Goal: Information Seeking & Learning: Compare options

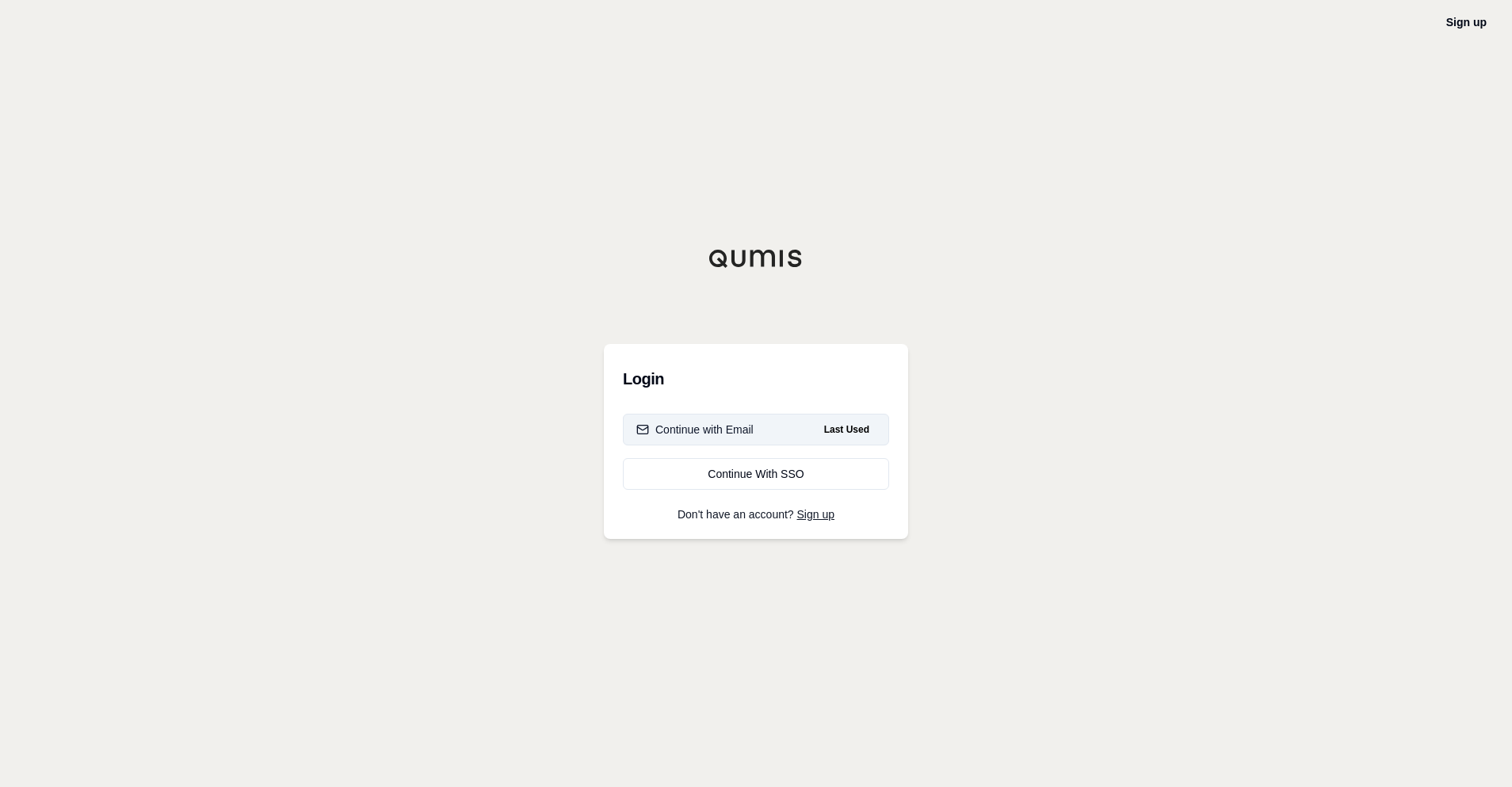
click at [731, 422] on div "Continue with Email" at bounding box center [695, 430] width 118 height 16
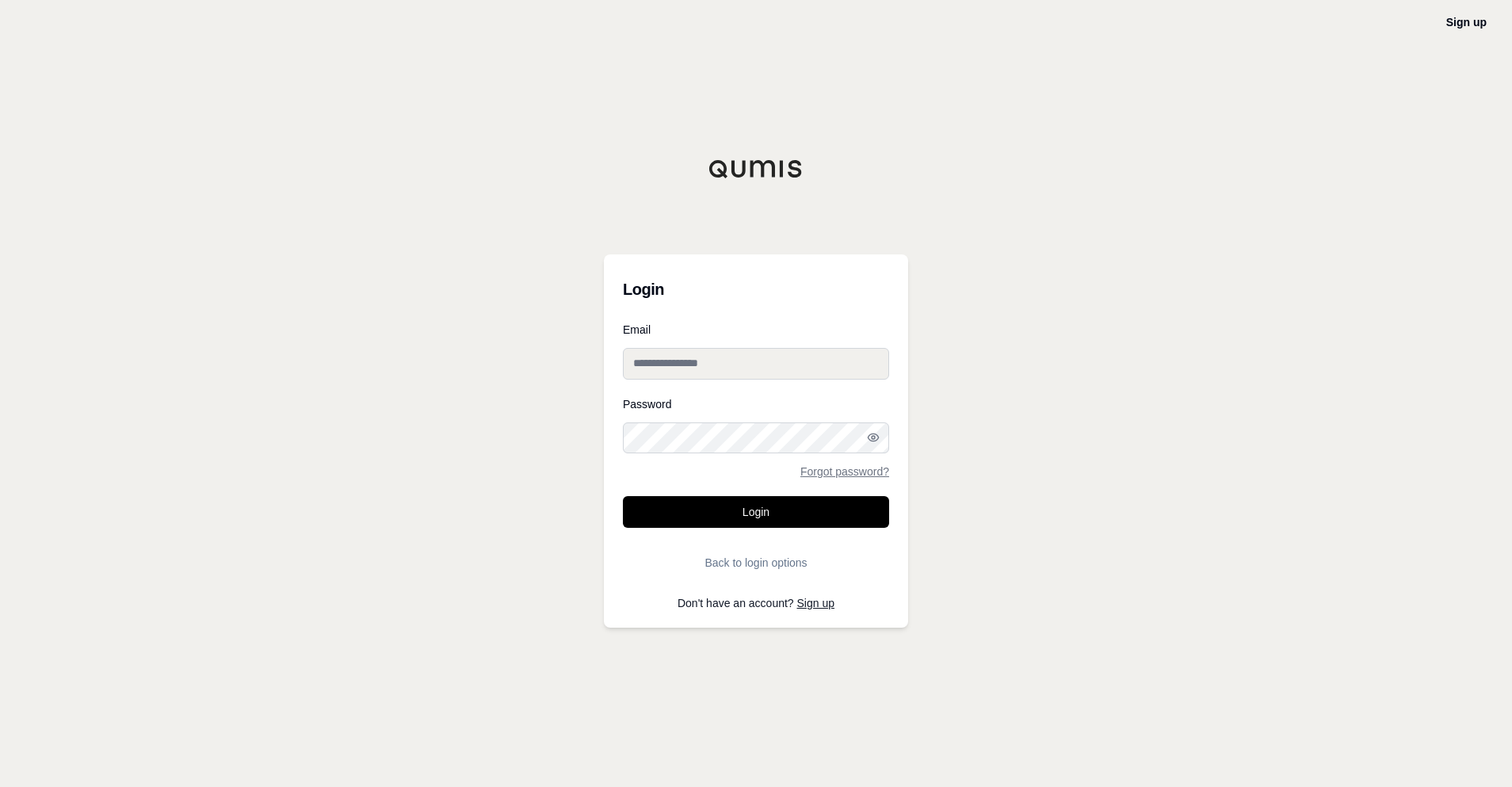
click at [741, 358] on input "Email" at bounding box center [756, 364] width 266 height 32
type input "**********"
click at [623, 496] on button "Login" at bounding box center [756, 511] width 266 height 32
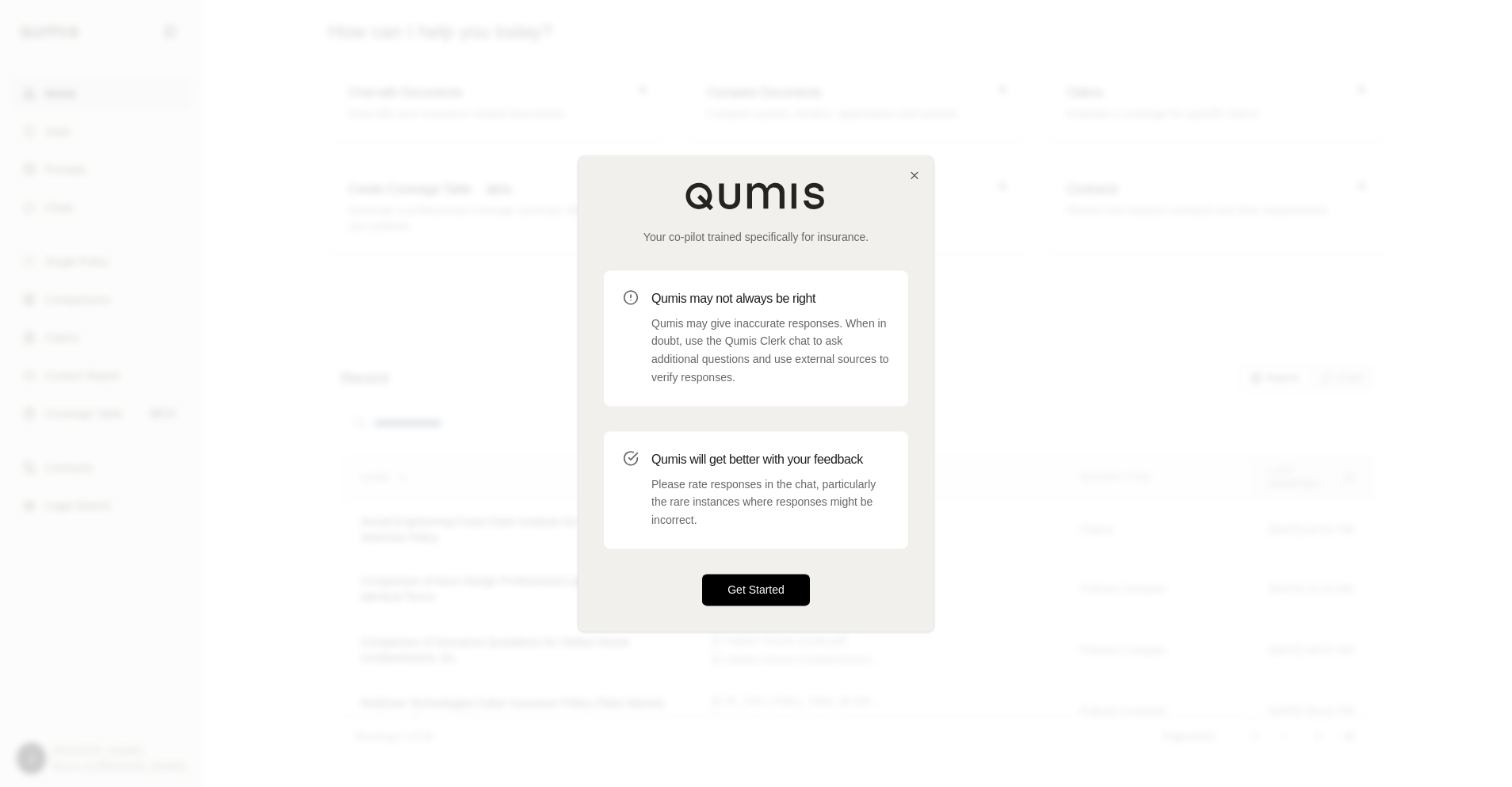
click at [772, 579] on button "Get Started" at bounding box center [756, 590] width 108 height 32
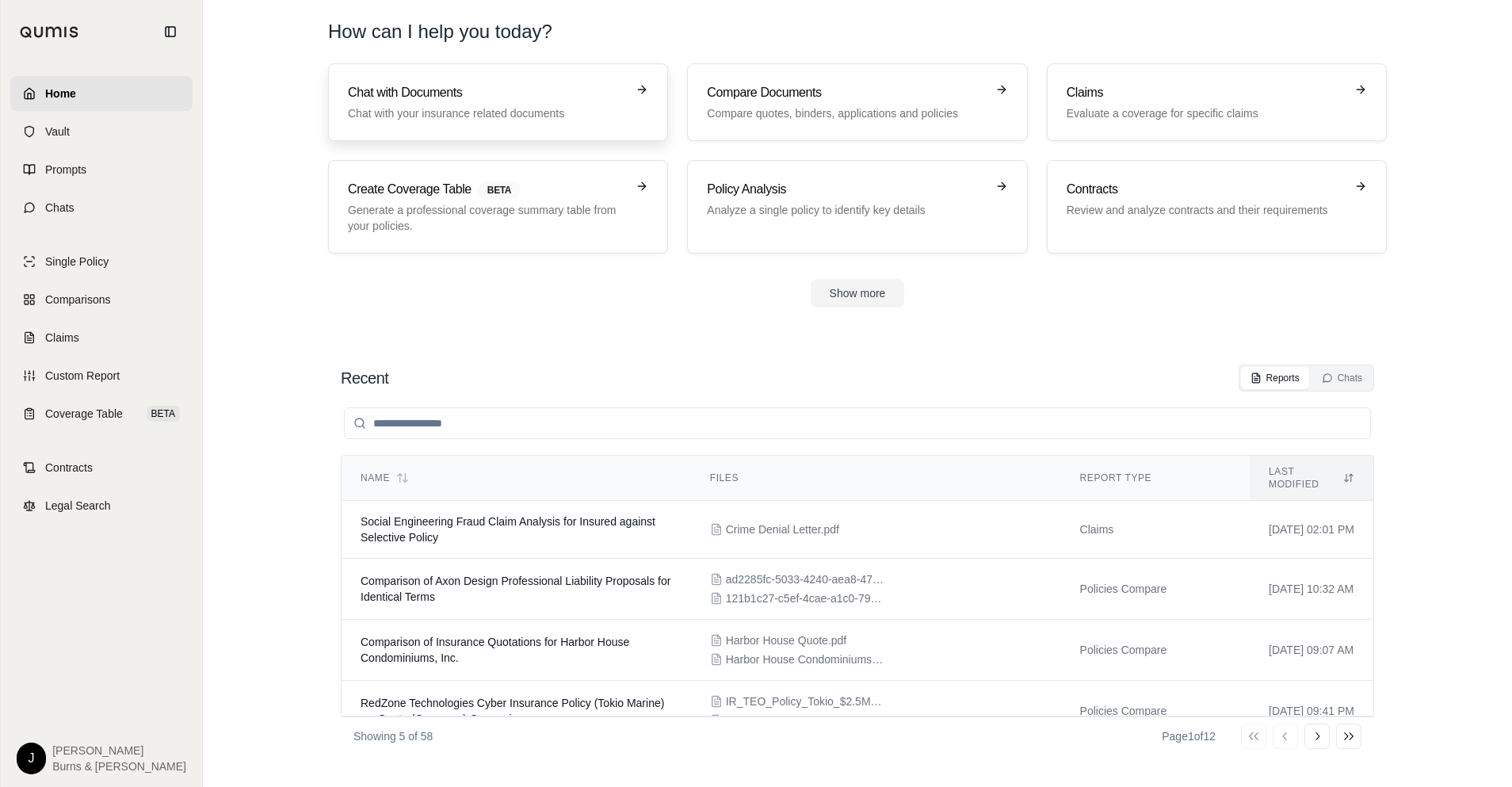
click at [414, 64] on link "Chat with Documents Chat with your insurance related documents" at bounding box center [498, 101] width 340 height 78
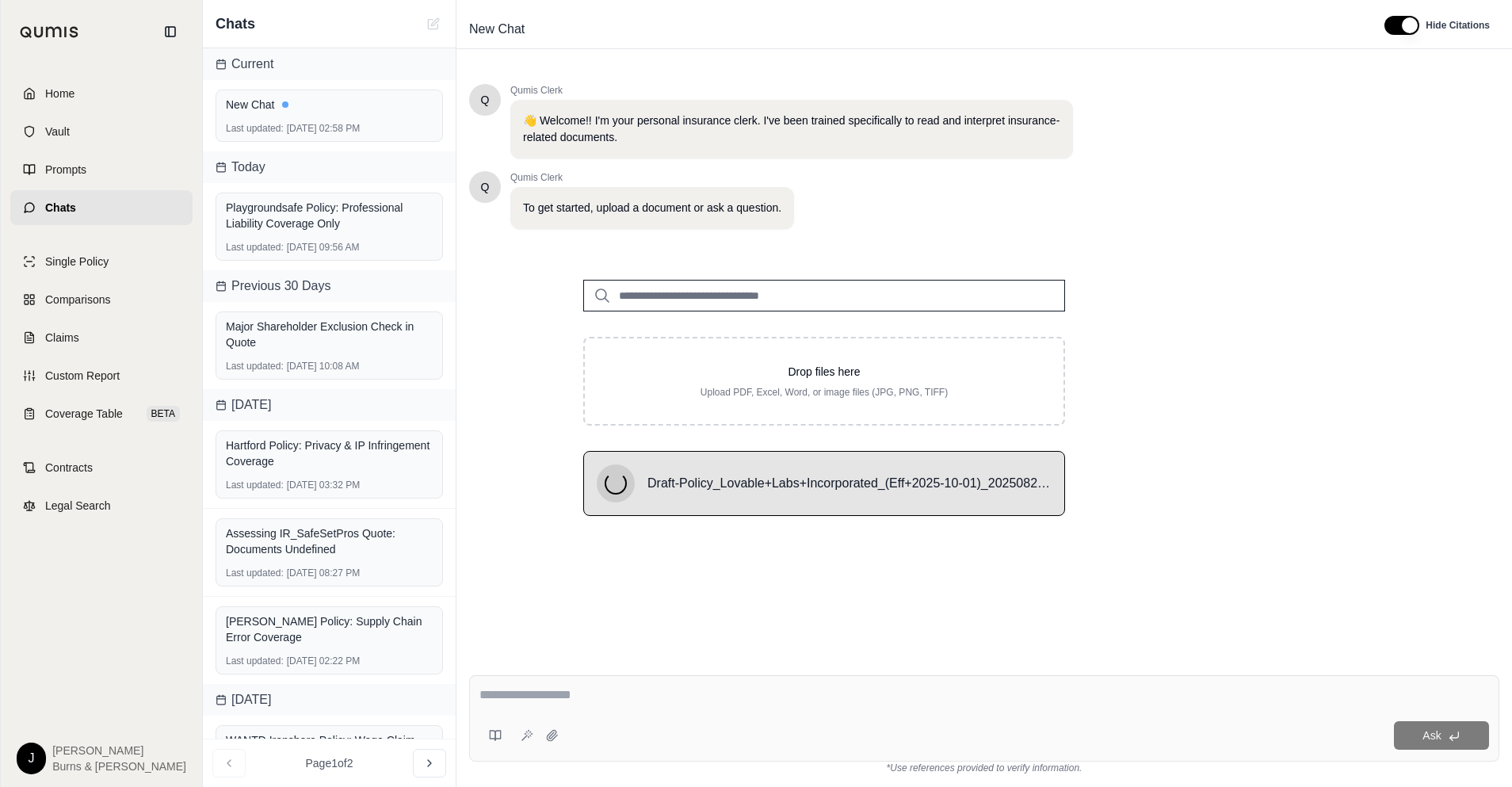
click at [959, 699] on textarea at bounding box center [984, 695] width 1010 height 19
type textarea "**********"
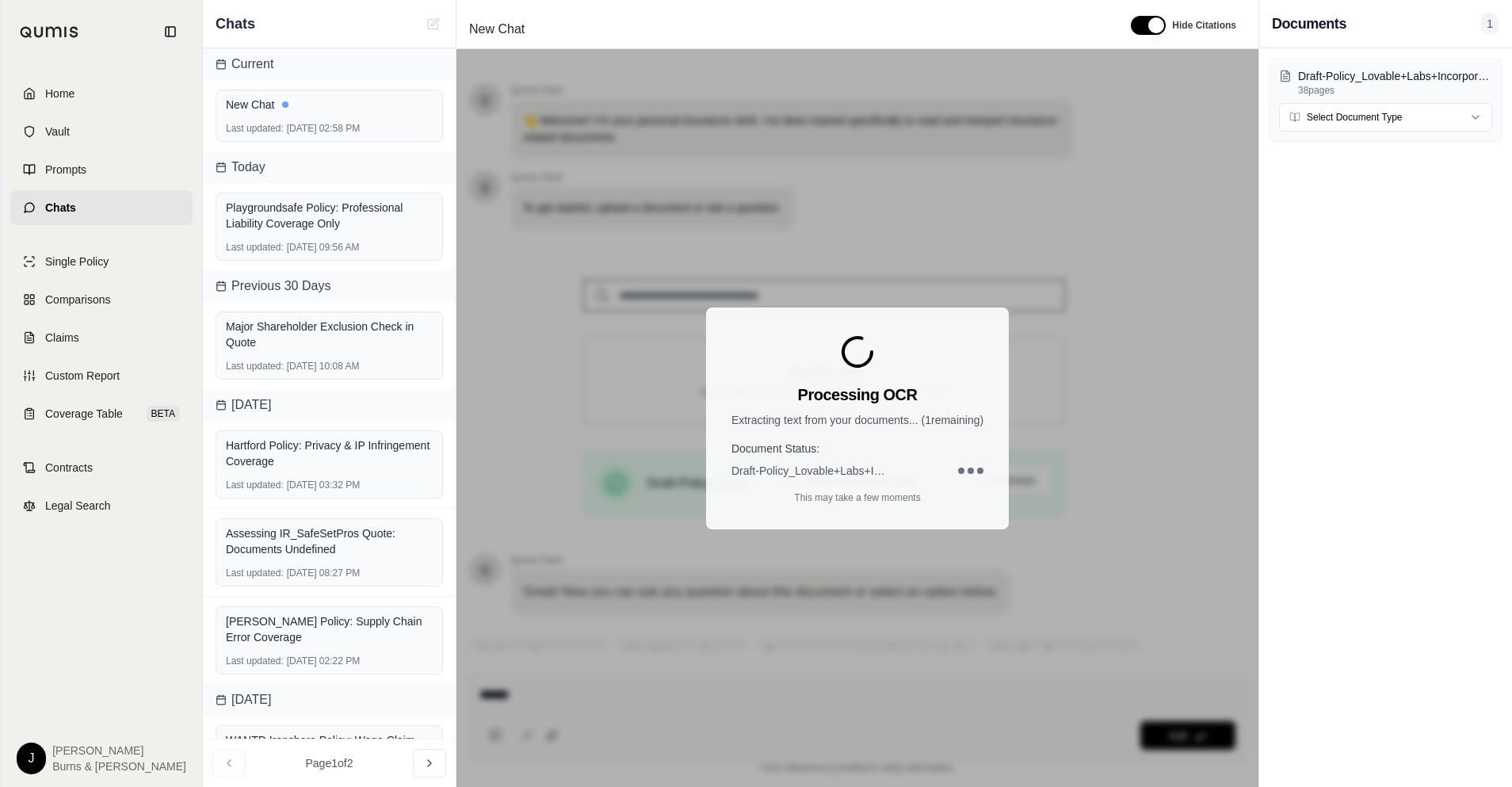
type textarea "*******"
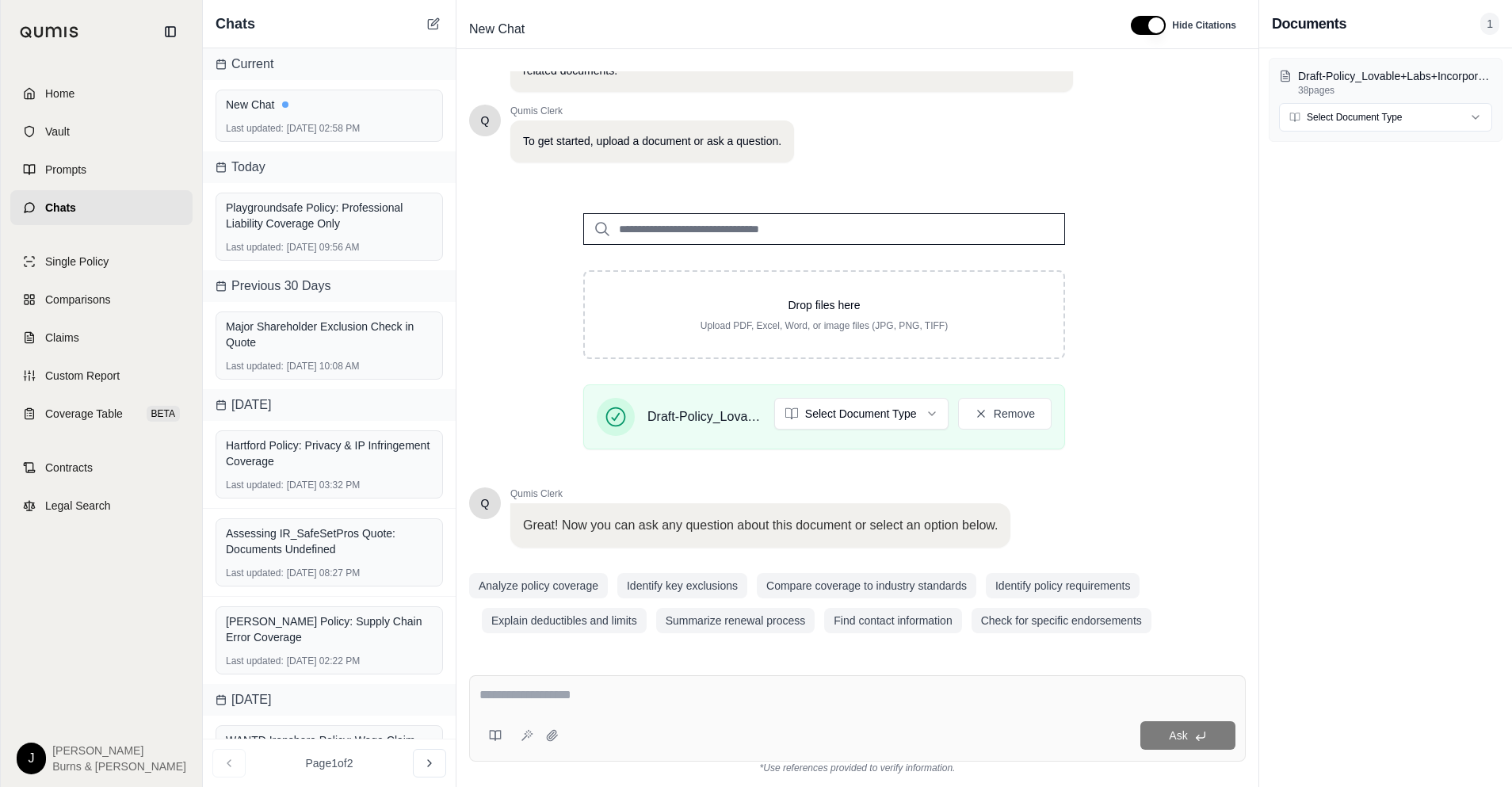
drag, startPoint x: 722, startPoint y: 703, endPoint x: 615, endPoint y: 708, distance: 107.1
click at [615, 708] on div at bounding box center [857, 698] width 757 height 25
click at [820, 418] on html "Home Vault Prompts Chats Single Policy Comparisons Claims Custom Report Coverag…" at bounding box center [756, 394] width 1512 height 787
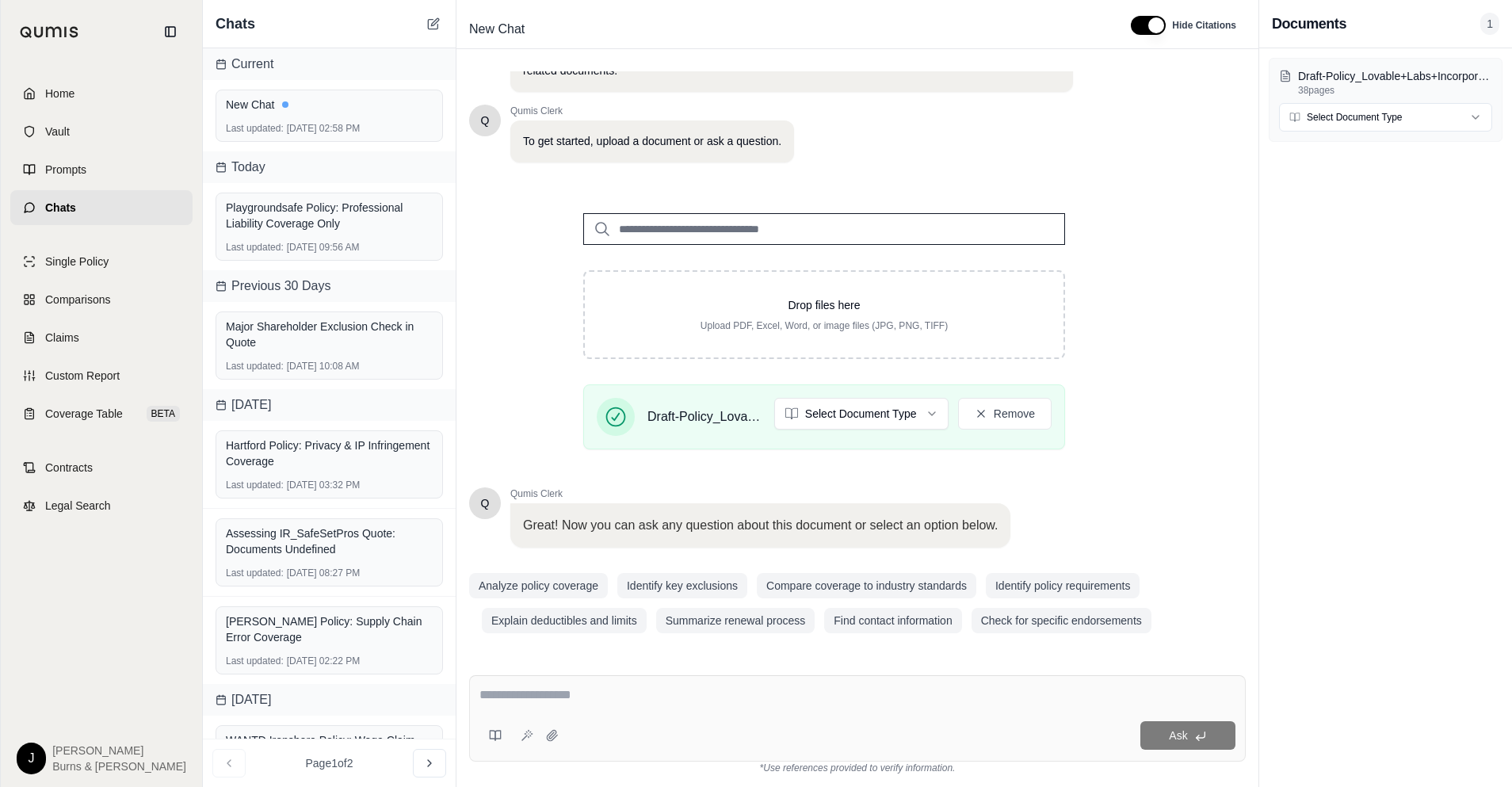
click at [641, 702] on textarea at bounding box center [857, 695] width 757 height 19
type textarea "*"
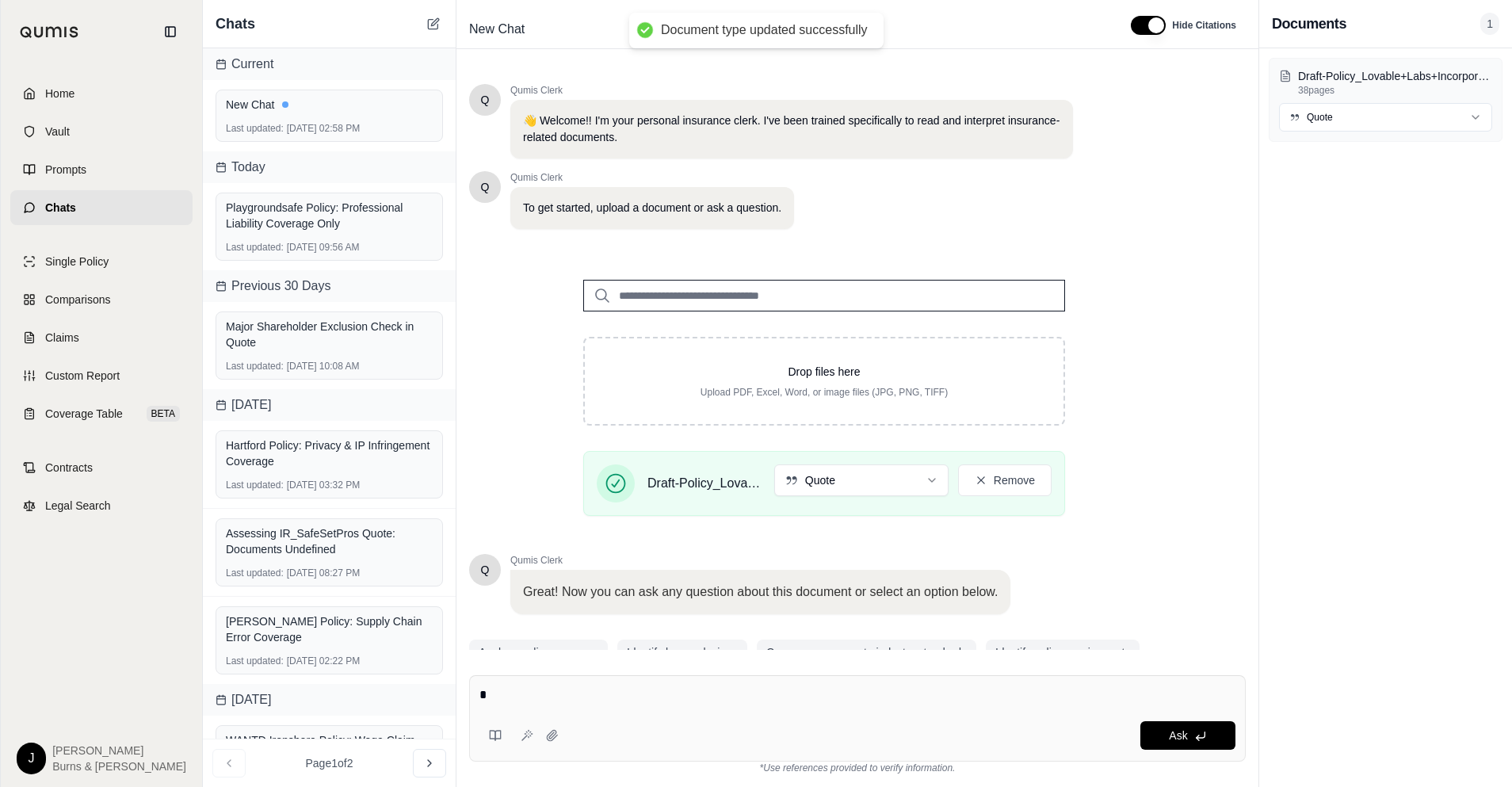
scroll to position [67, 0]
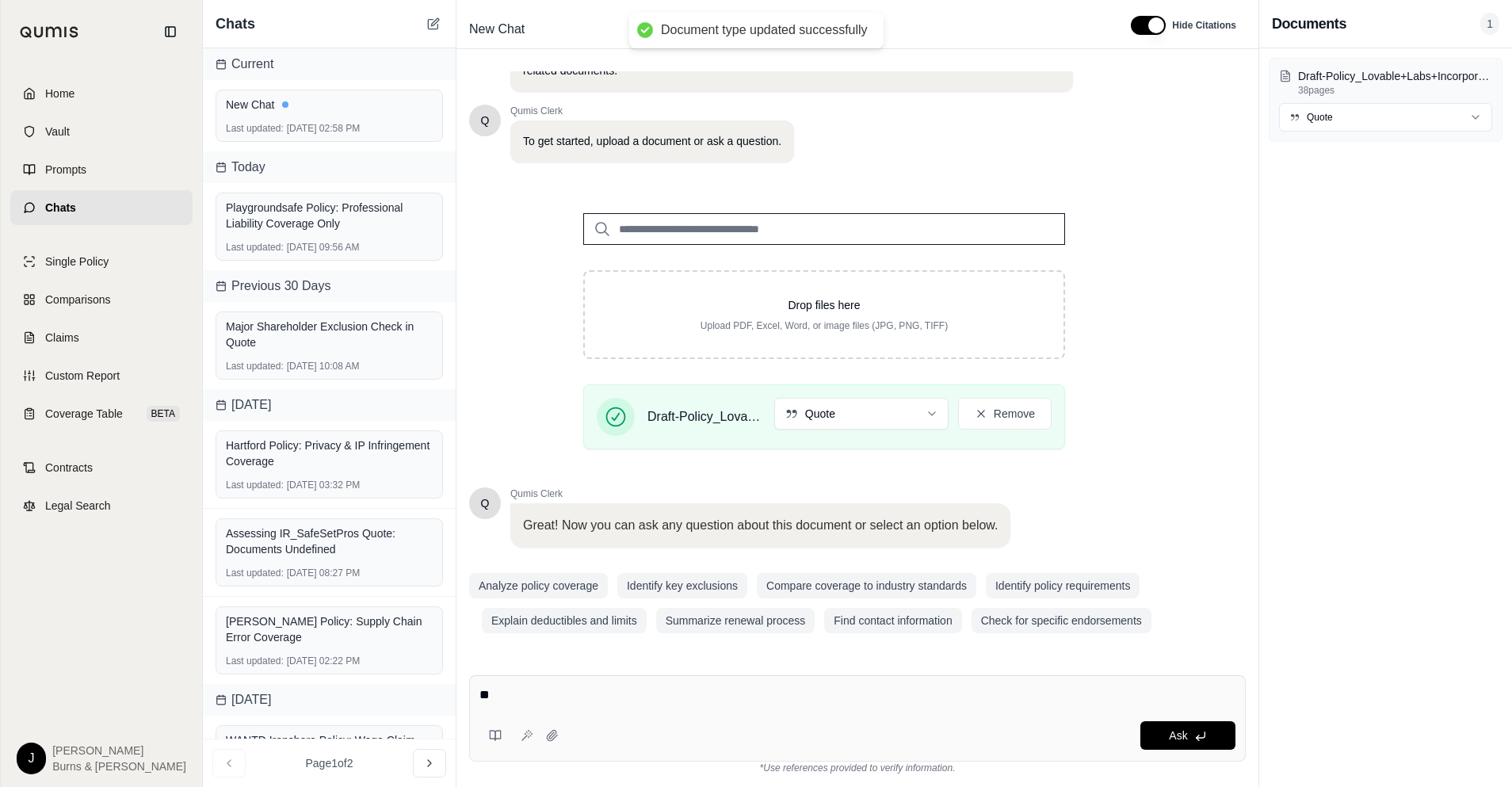
type textarea "*"
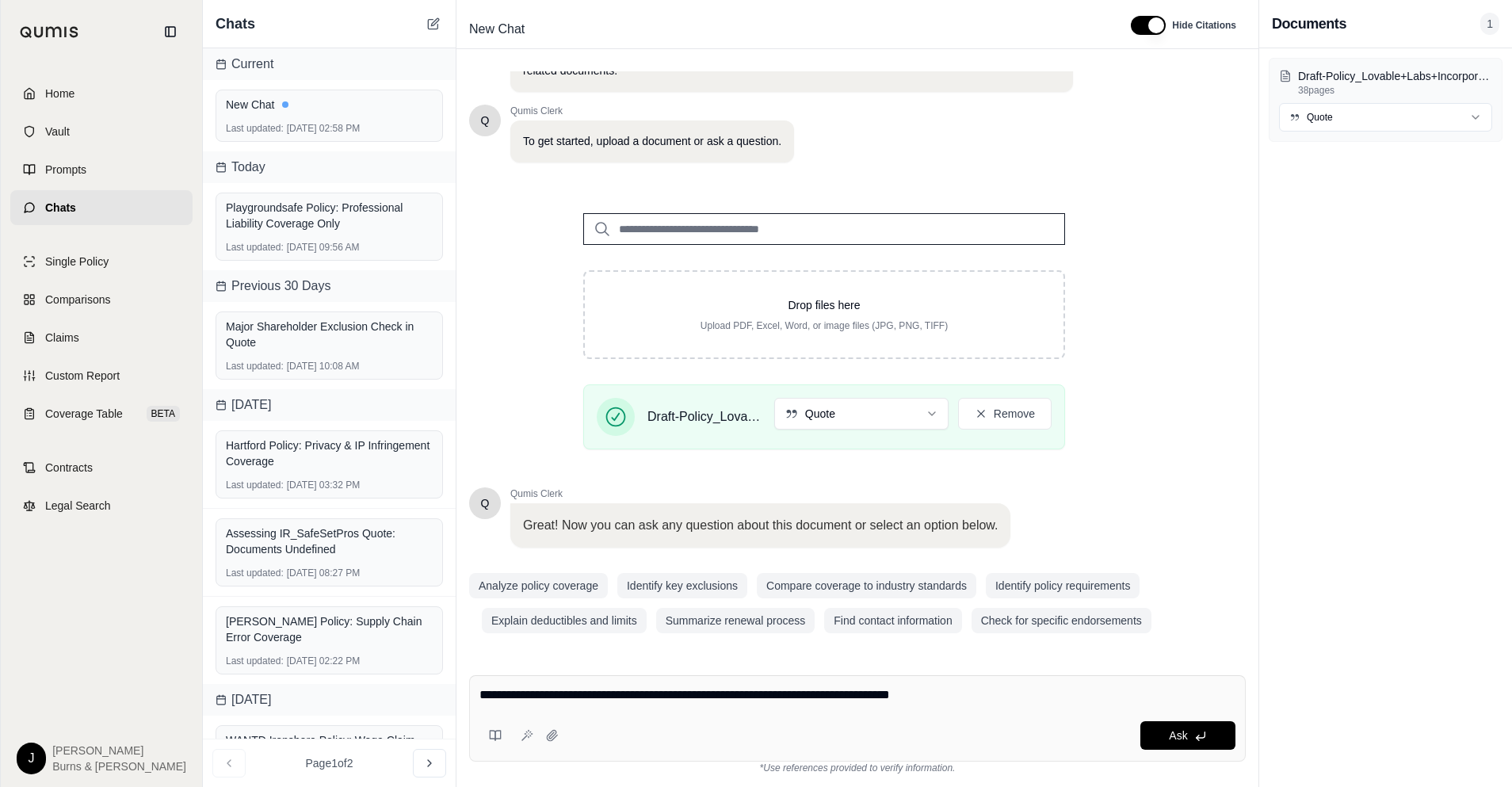
type textarea "**********"
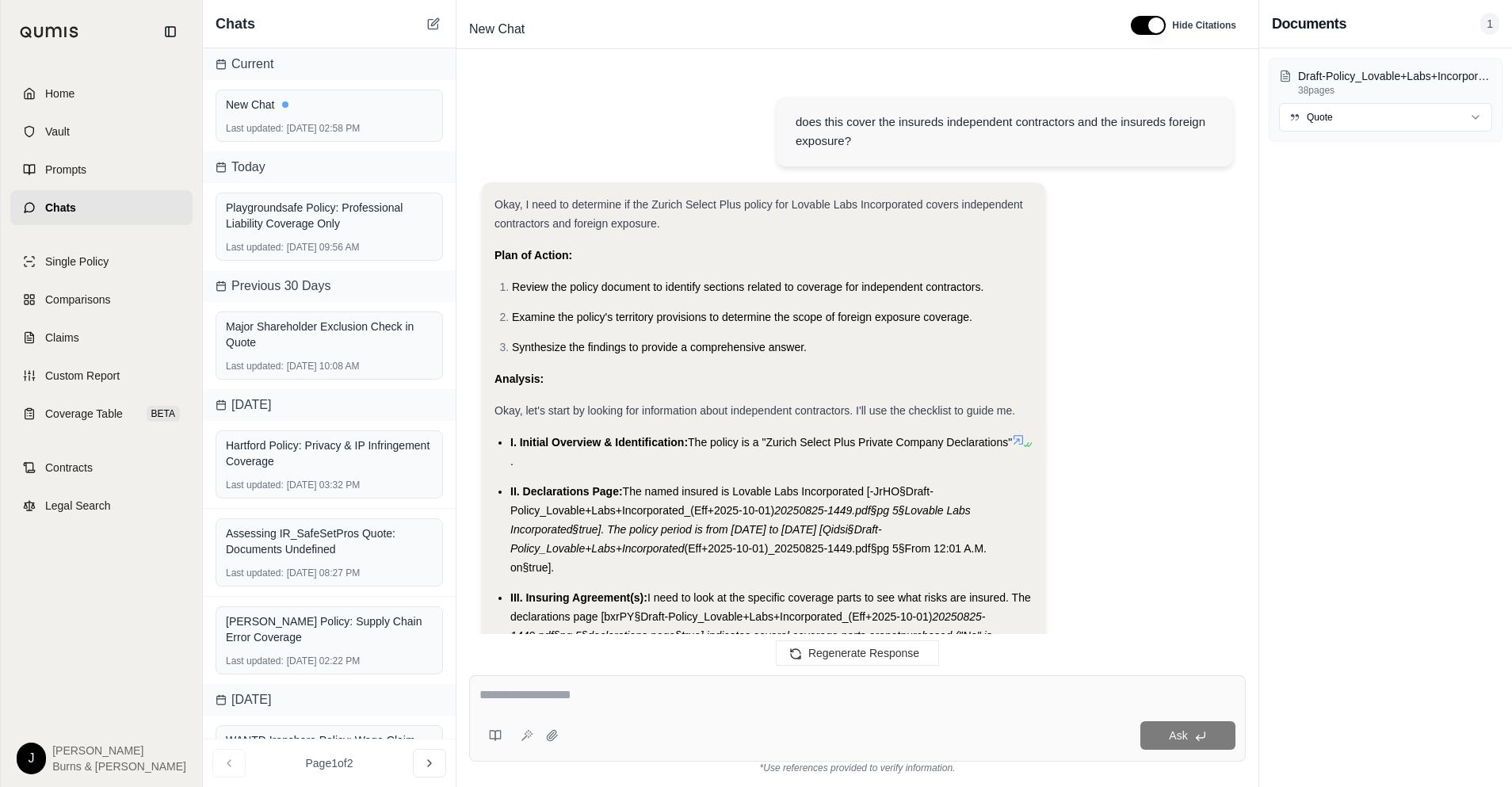
scroll to position [1074, 0]
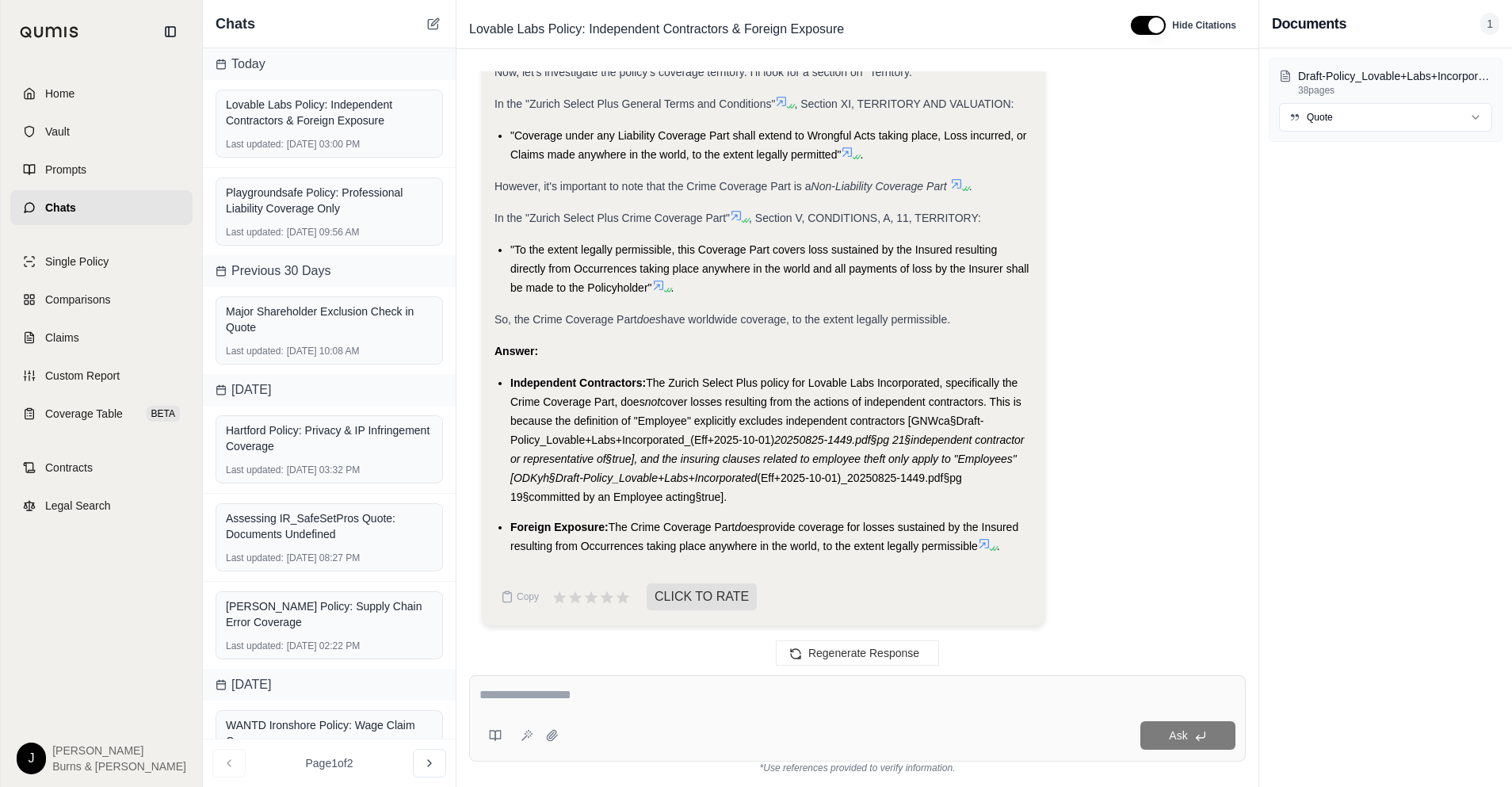
drag, startPoint x: 1128, startPoint y: 173, endPoint x: 1127, endPoint y: 191, distance: 18.0
click at [107, 88] on link "Home" at bounding box center [101, 94] width 182 height 34
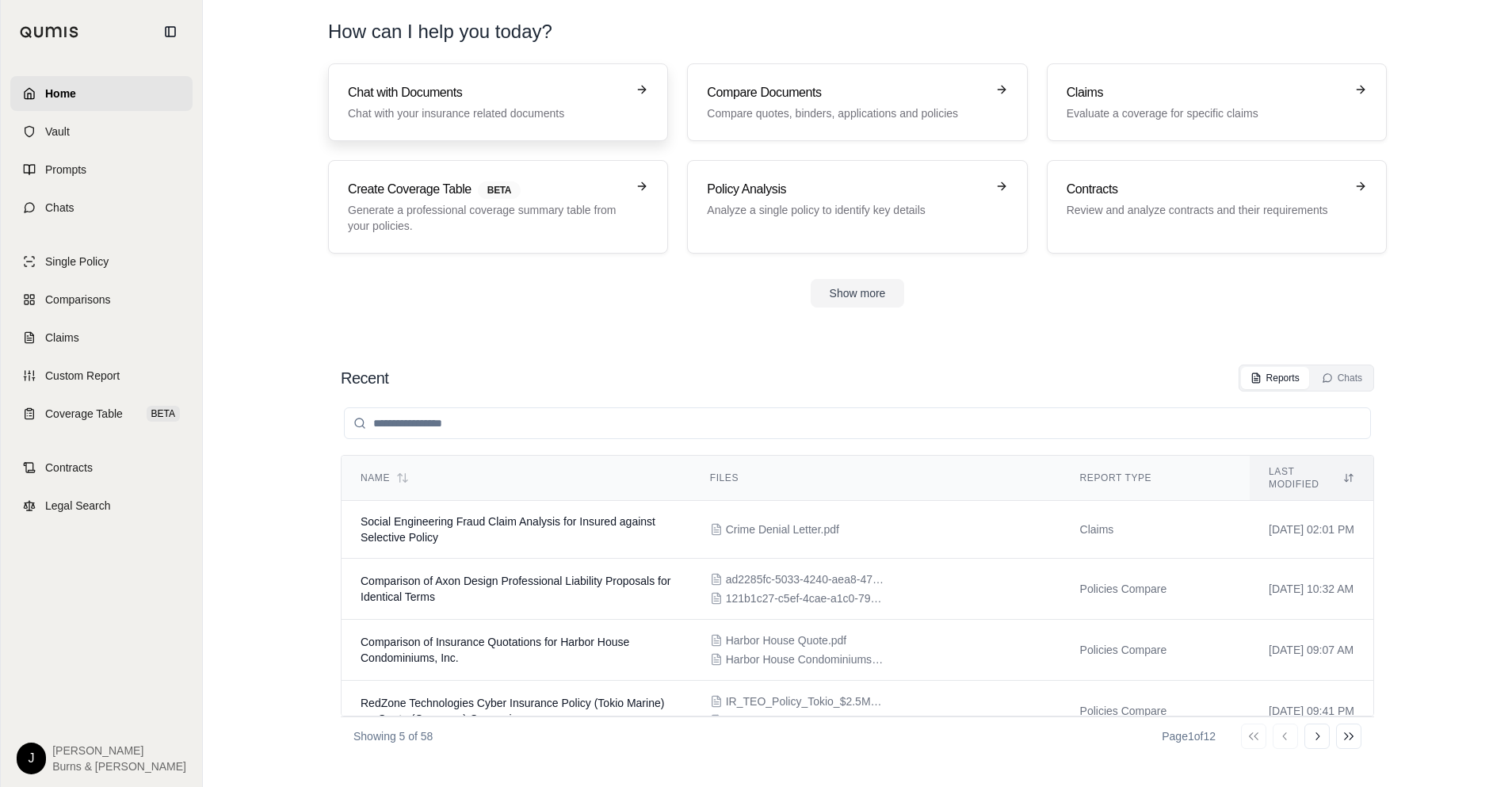
click at [458, 109] on p "Chat with your insurance related documents" at bounding box center [487, 113] width 278 height 16
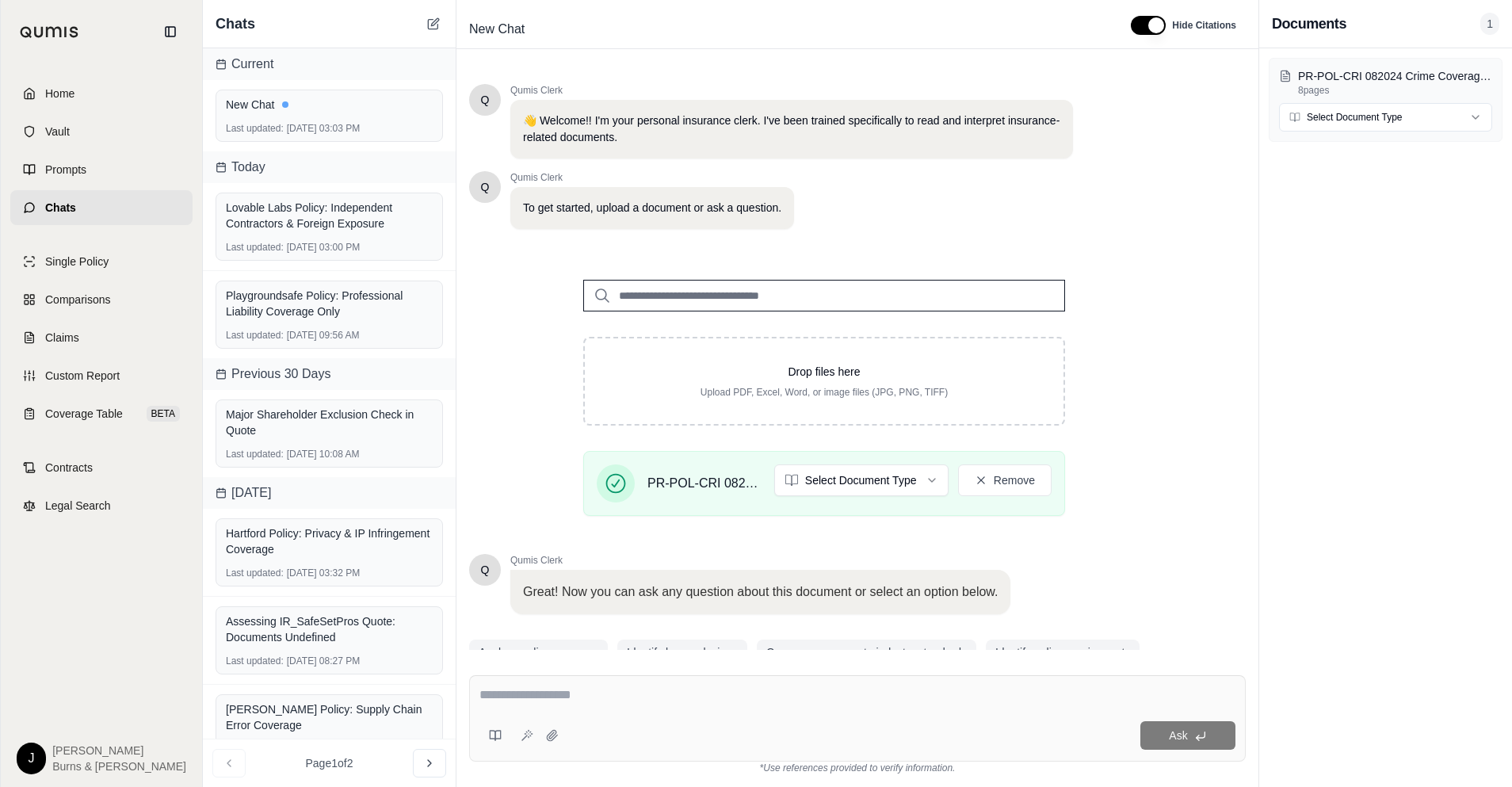
scroll to position [67, 0]
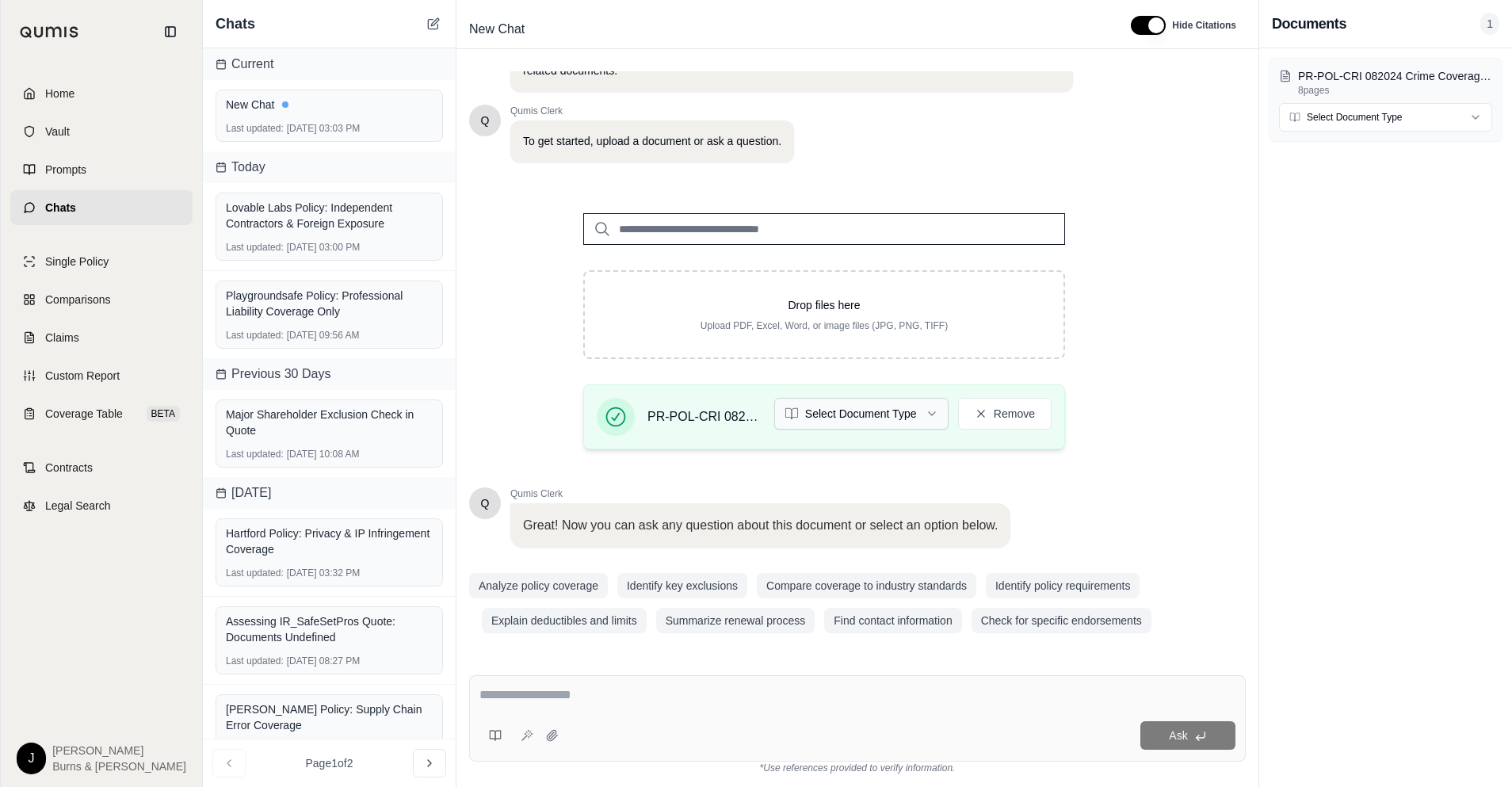
click at [895, 407] on html "Home Vault Prompts Chats Single Policy Comparisons Claims Custom Report Coverag…" at bounding box center [756, 394] width 1512 height 787
click at [789, 689] on textarea at bounding box center [857, 695] width 756 height 19
type textarea "*"
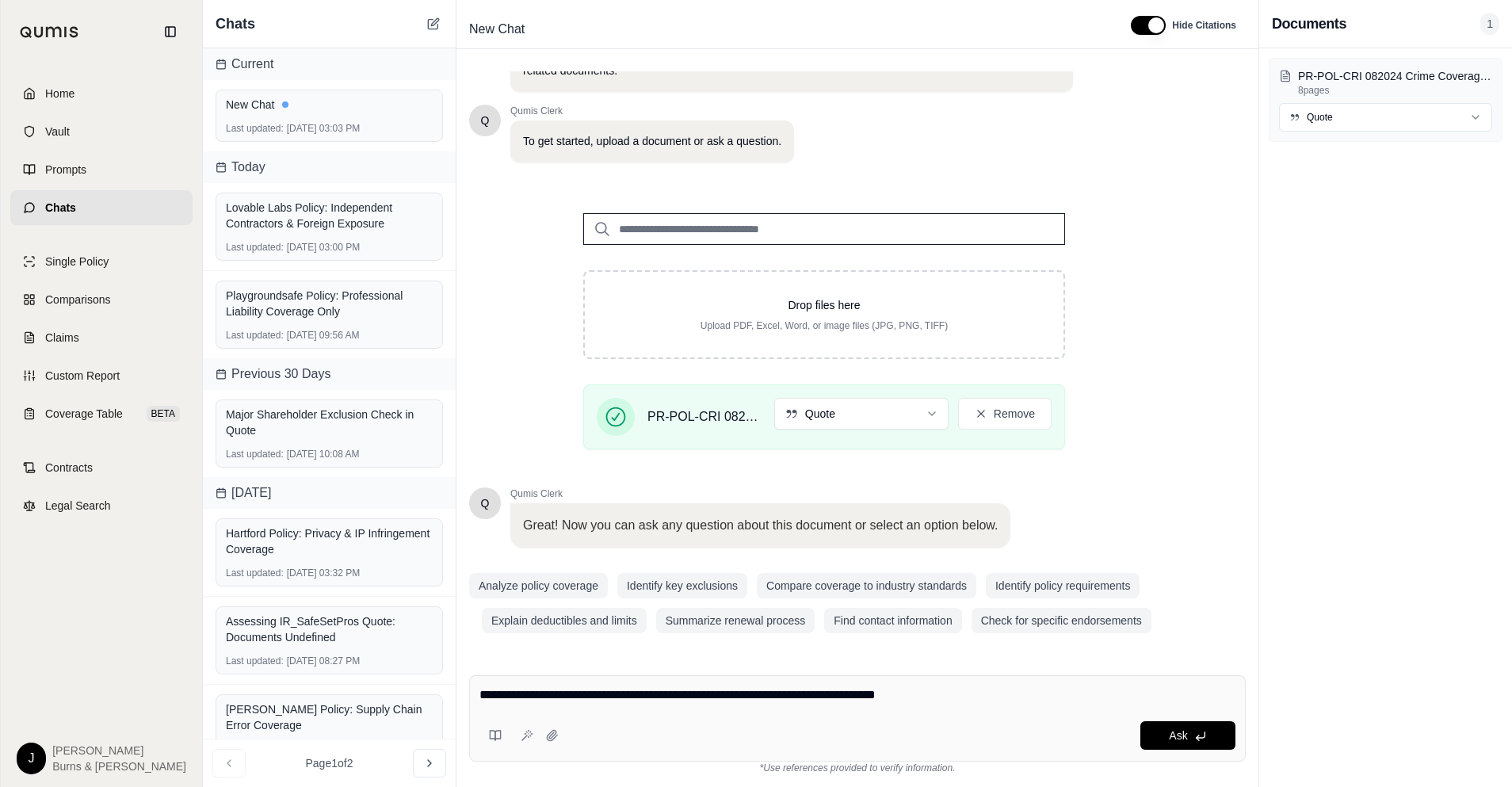
type textarea "**********"
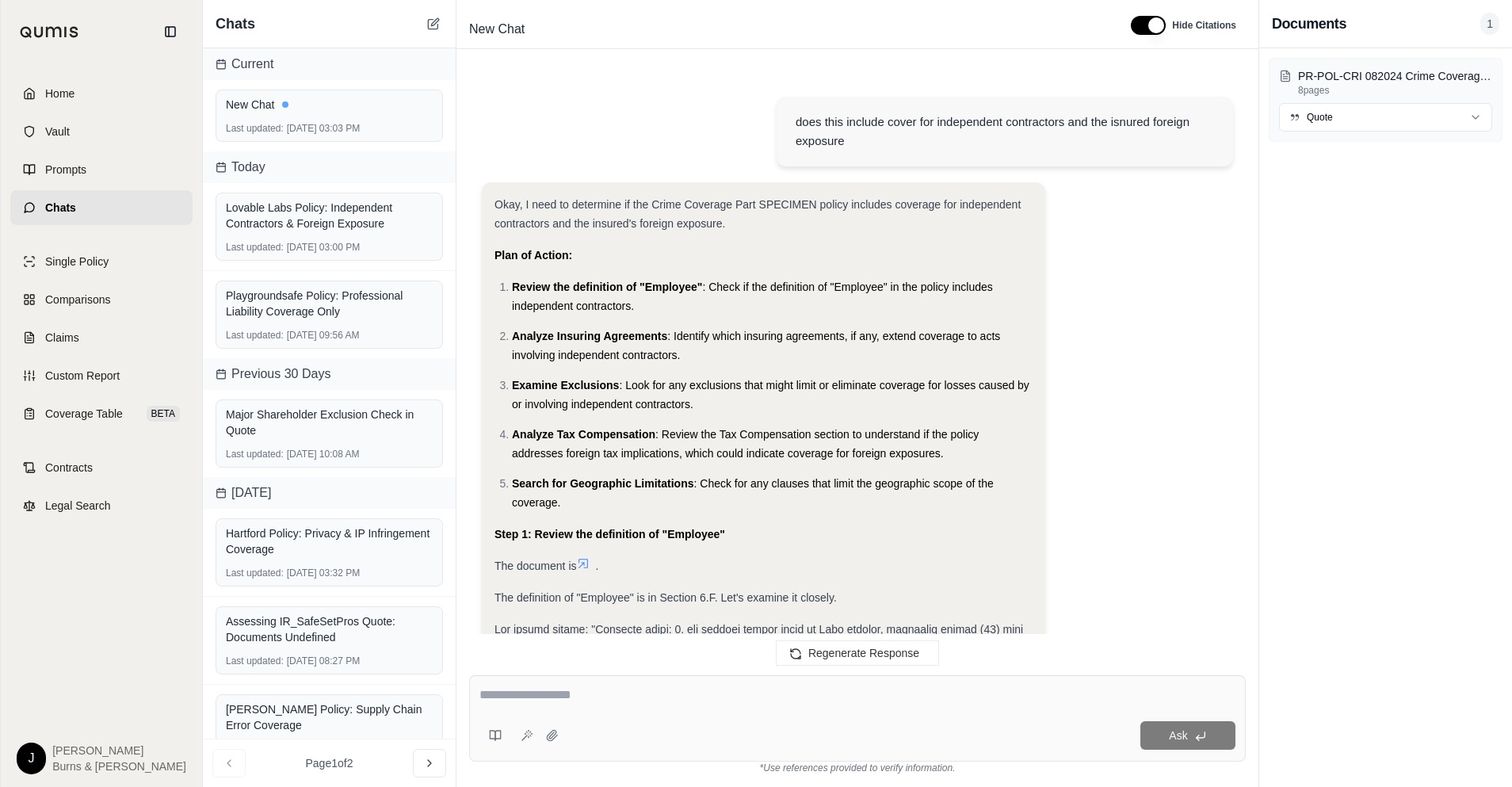
scroll to position [1673, 0]
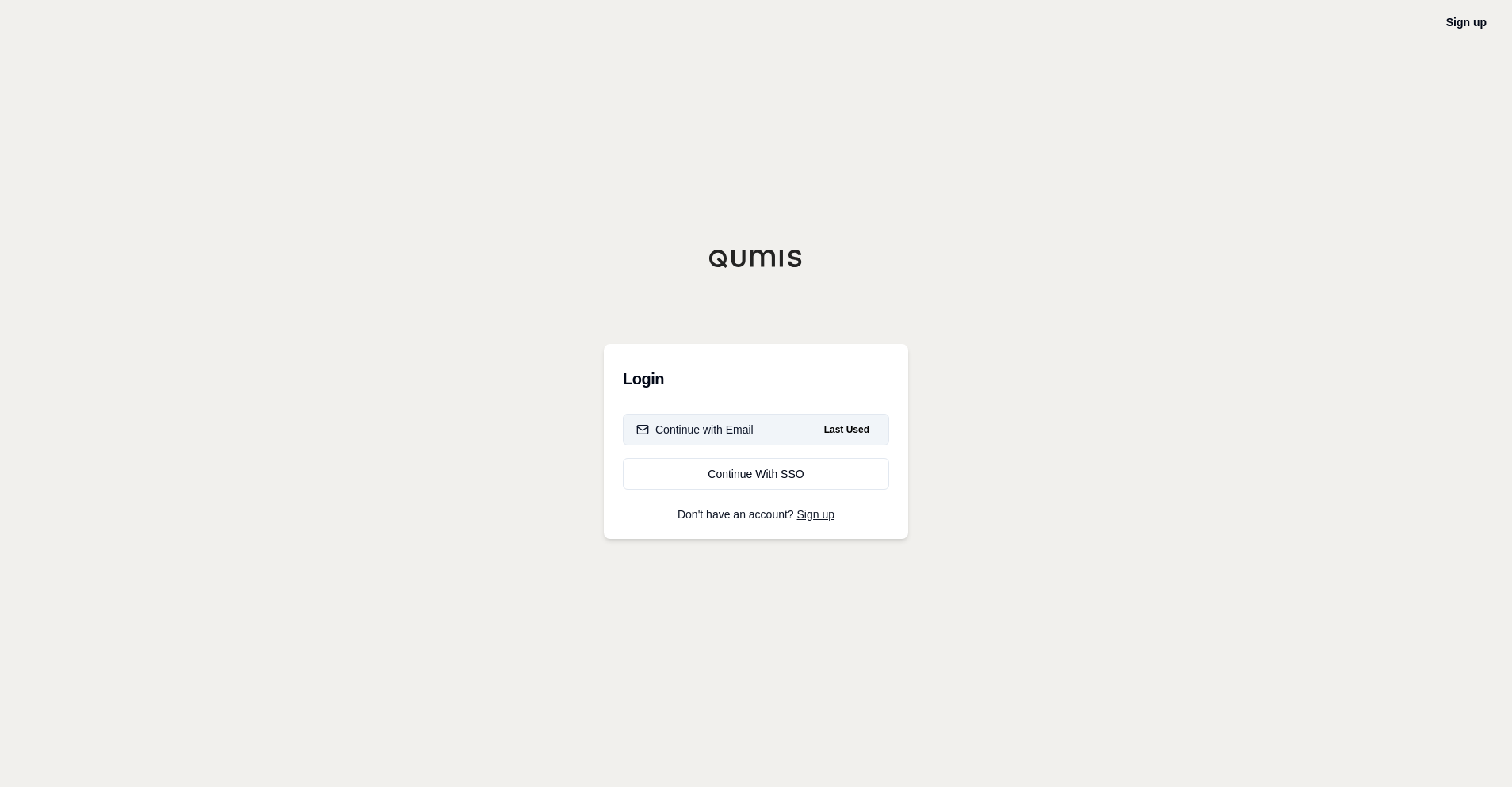
click at [685, 422] on div "Continue with Email" at bounding box center [695, 430] width 118 height 16
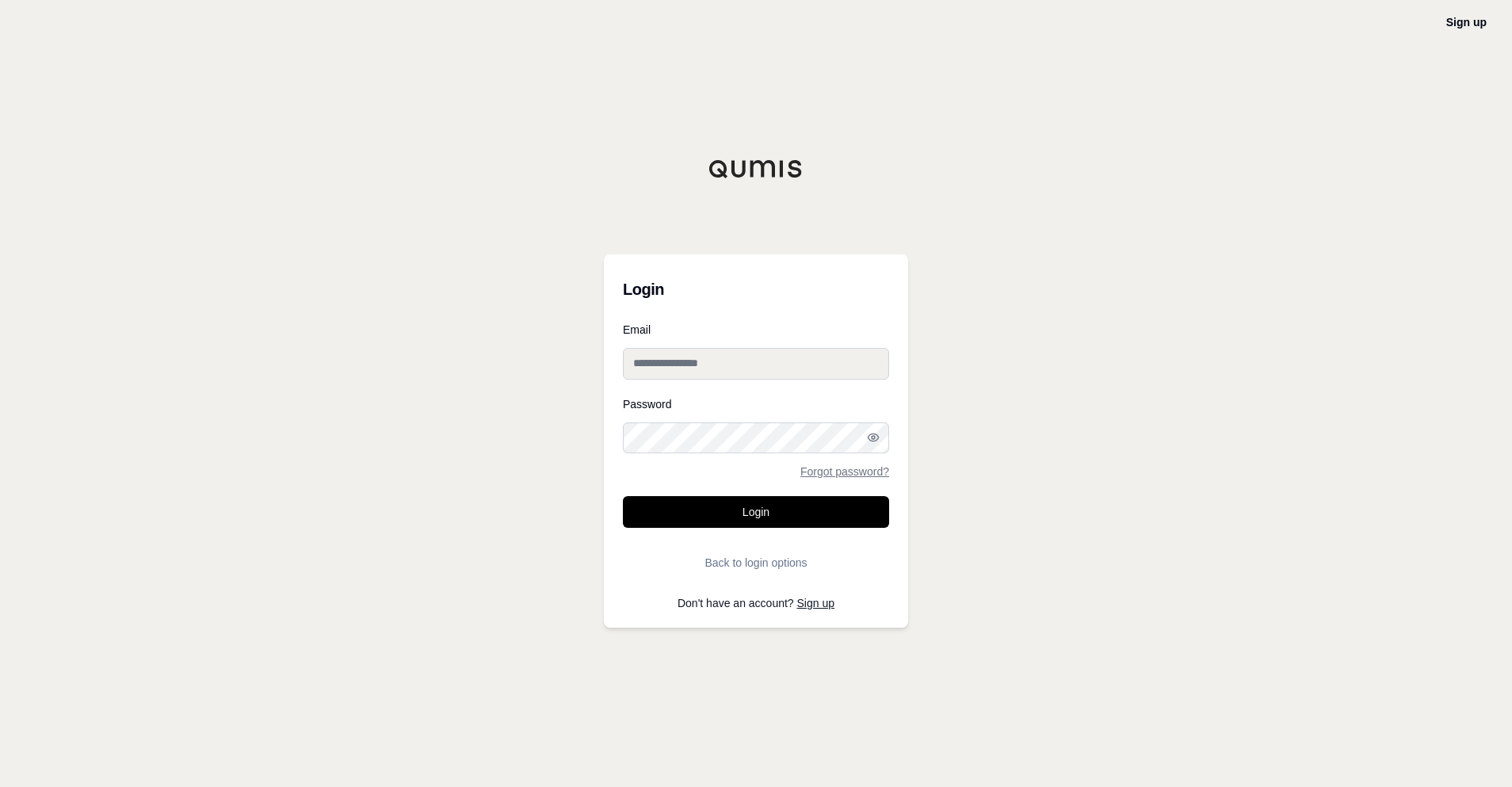
click at [852, 375] on input "Email" at bounding box center [756, 364] width 266 height 32
type input "**********"
click at [623, 496] on button "Login" at bounding box center [756, 511] width 266 height 32
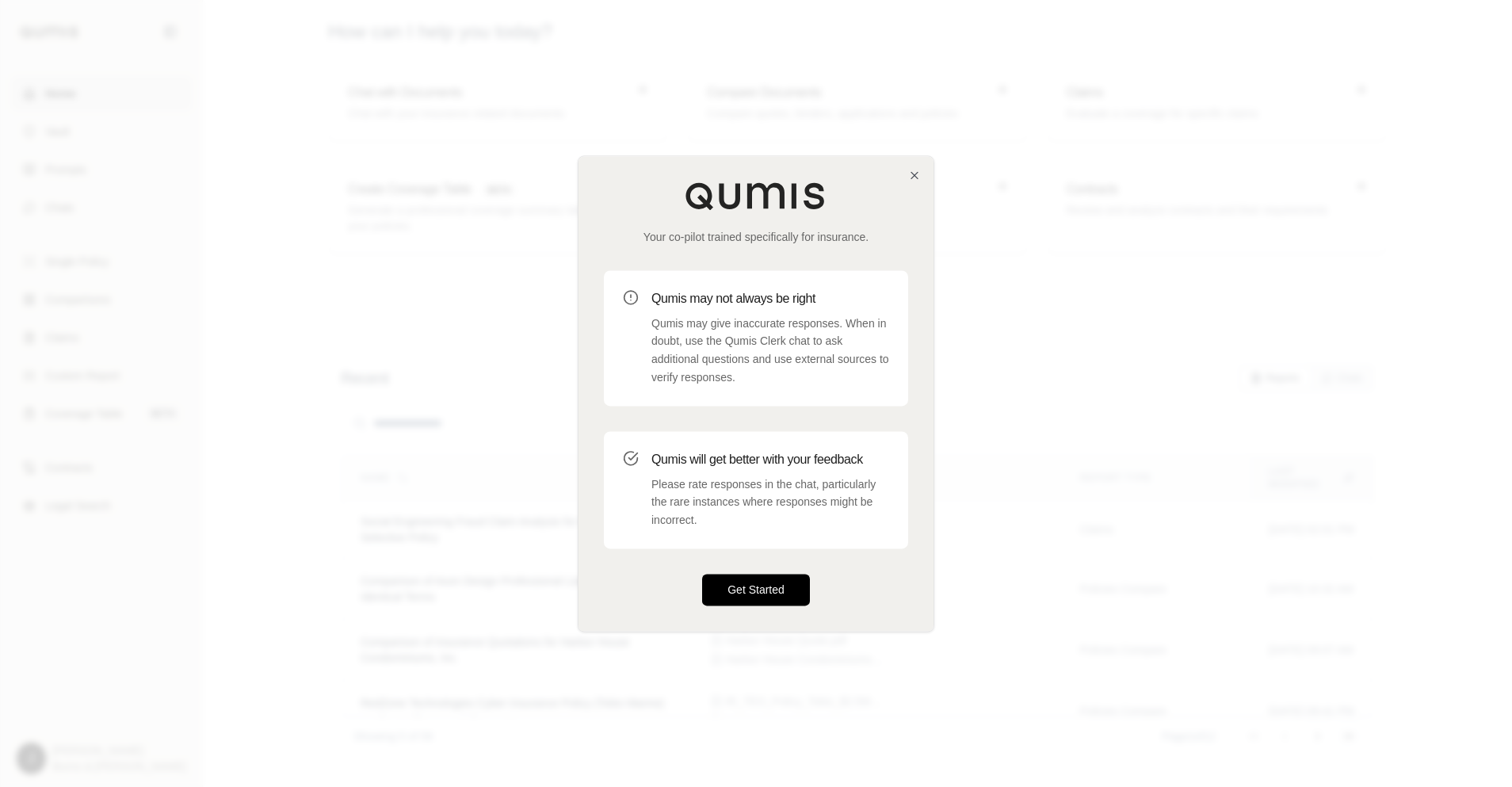
click at [796, 590] on button "Get Started" at bounding box center [756, 590] width 108 height 32
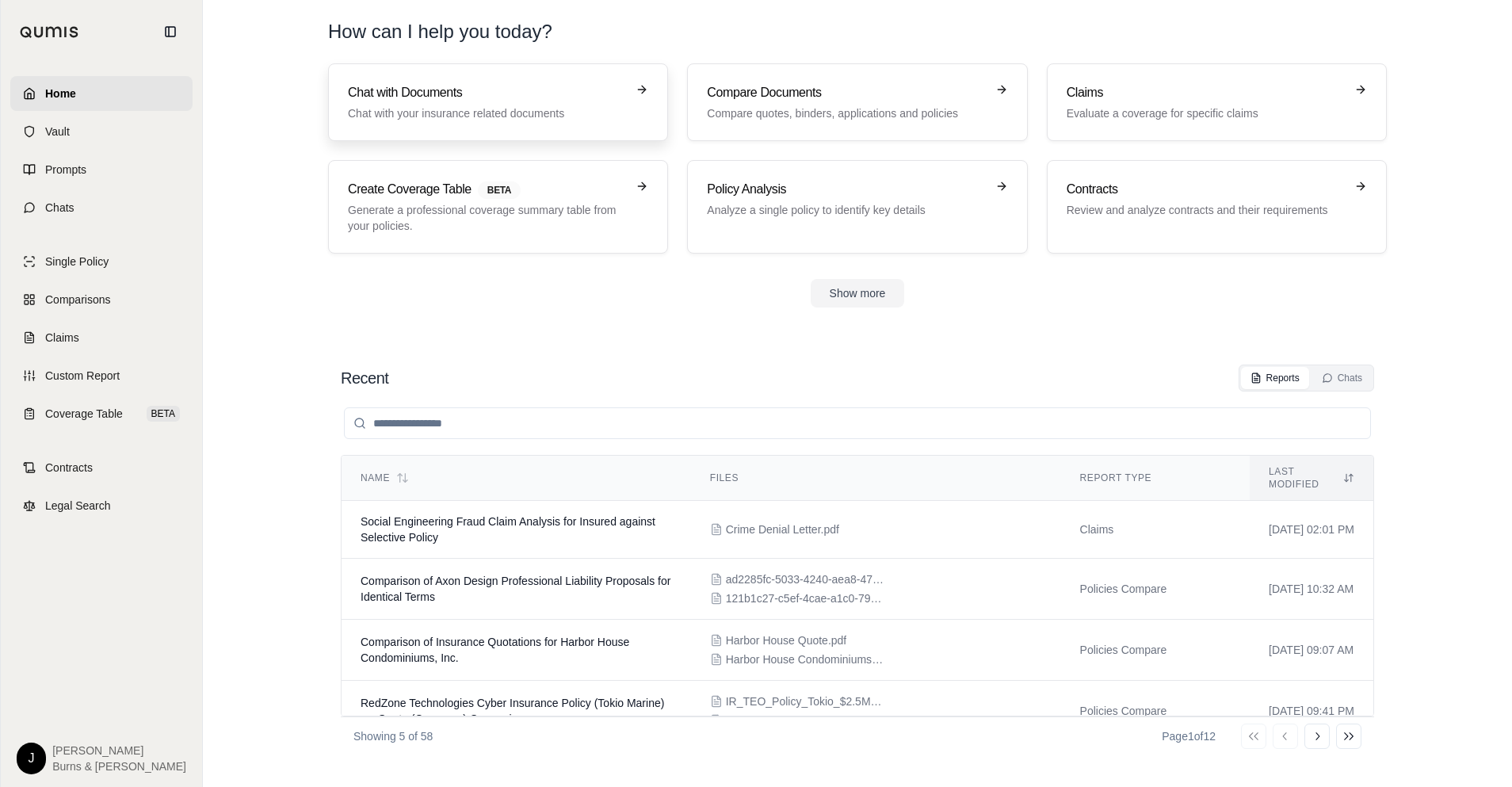
click at [520, 114] on p "Chat with your insurance related documents" at bounding box center [487, 113] width 278 height 16
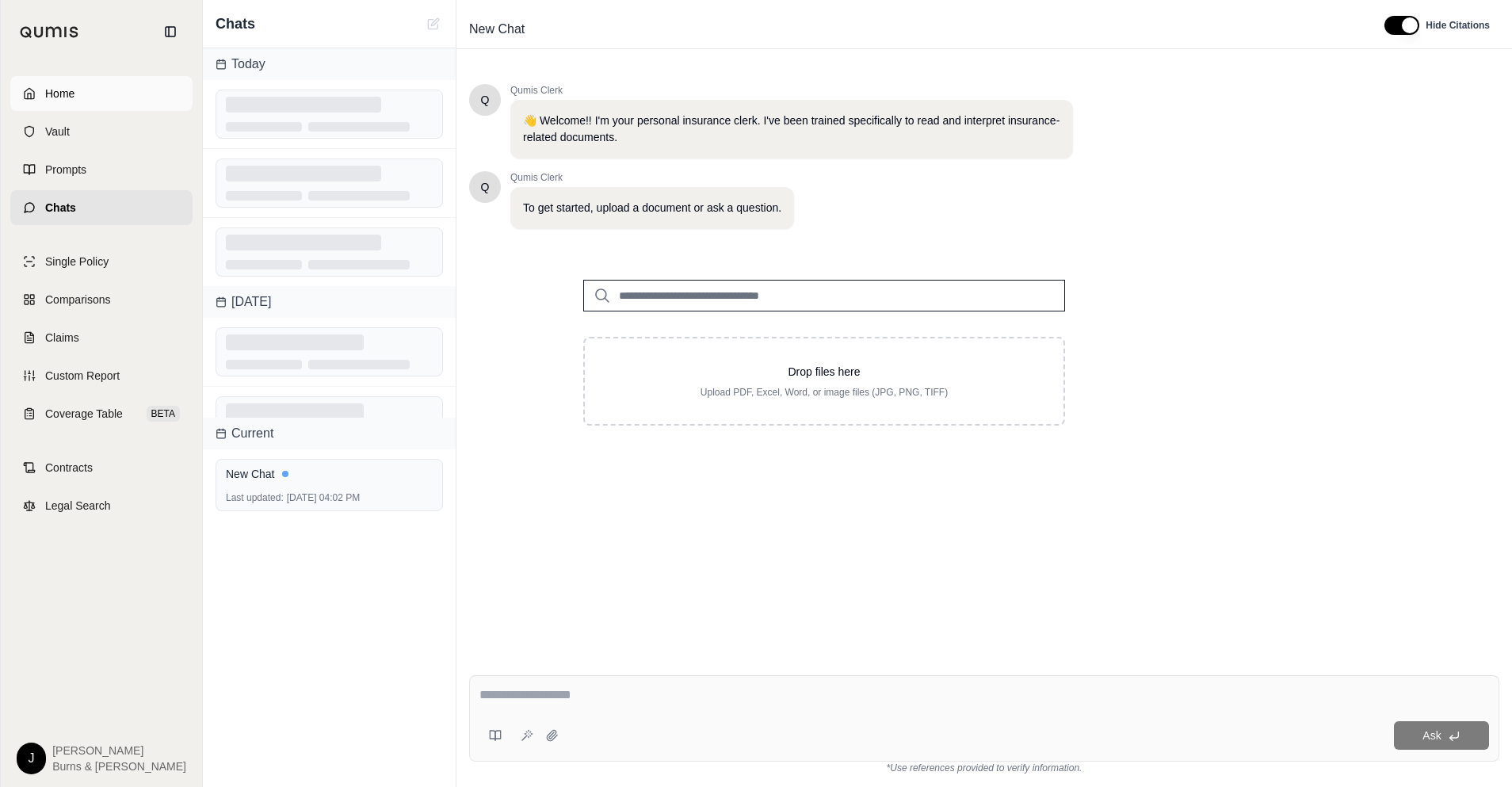
click at [68, 92] on span "Home" at bounding box center [59, 93] width 30 height 16
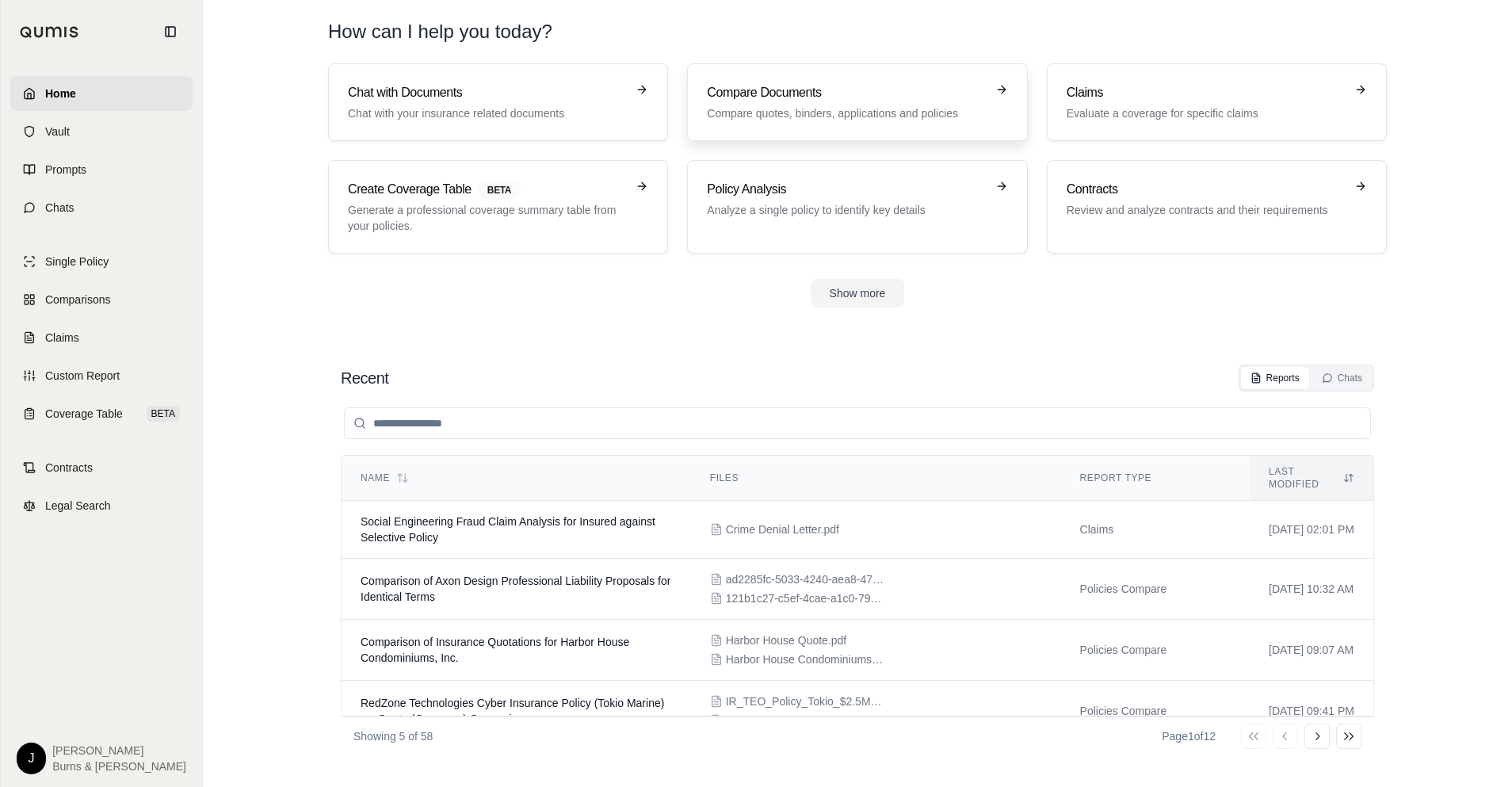
click at [845, 104] on div "Compare Documents Compare quotes, binders, applications and policies" at bounding box center [846, 102] width 278 height 38
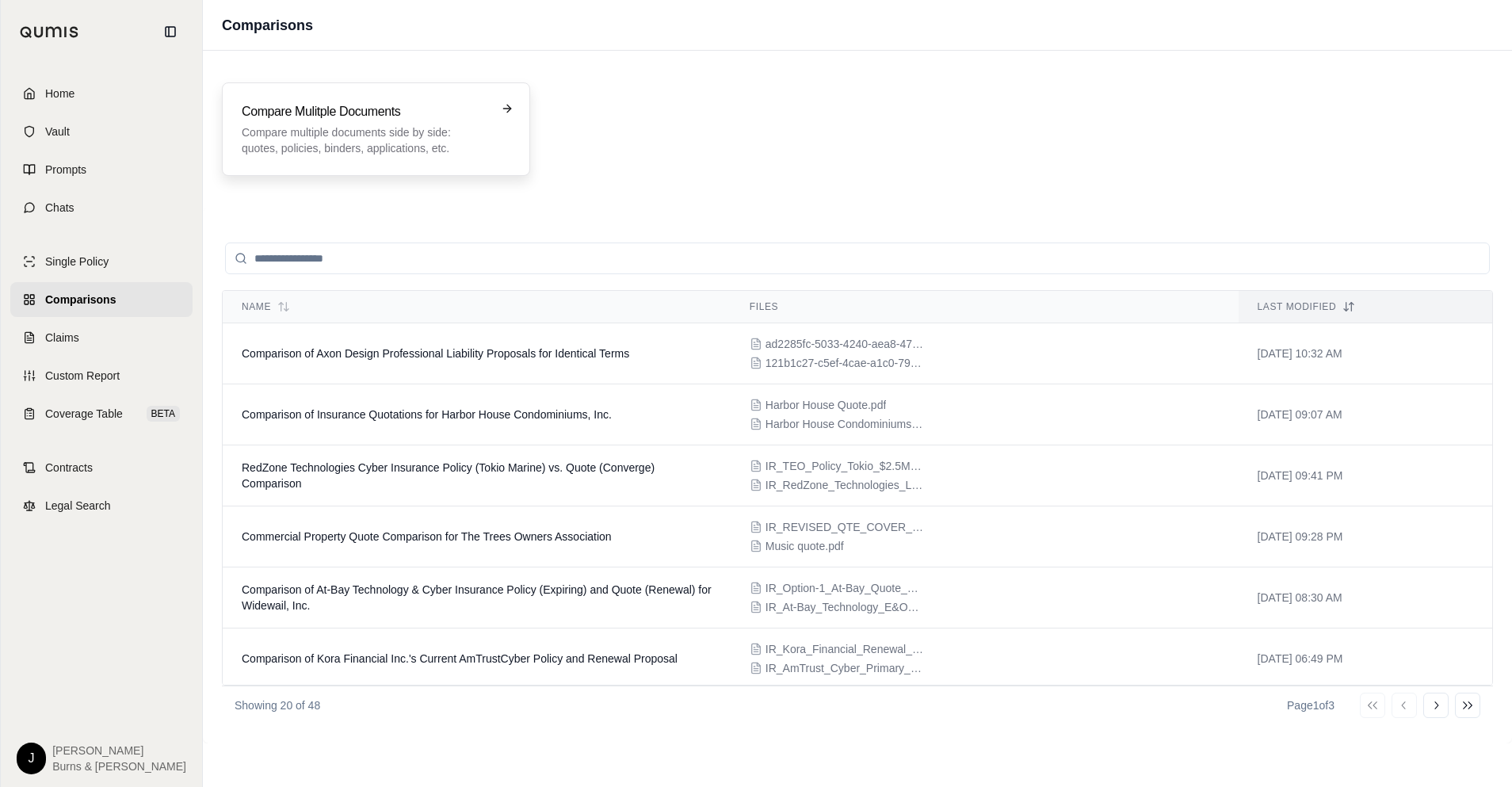
click at [404, 118] on h3 "Compare Mulitple Documents" at bounding box center [366, 112] width 247 height 19
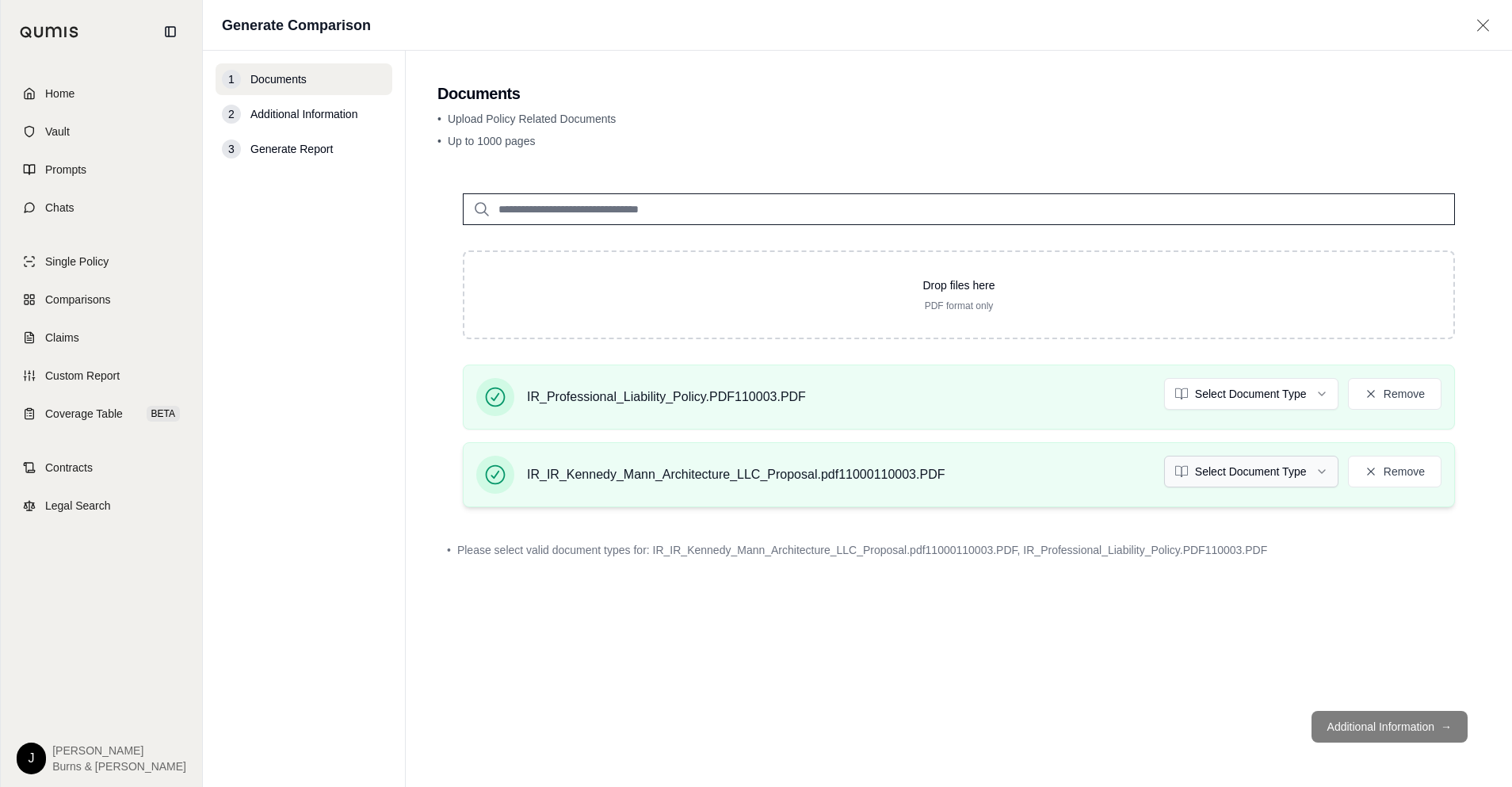
click at [1243, 482] on html "Home Vault Prompts Chats Single Policy Comparisons Claims Custom Report Coverag…" at bounding box center [756, 394] width 1512 height 787
click at [1229, 399] on html "Home Vault Prompts Chats Single Policy Comparisons Claims Custom Report Coverag…" at bounding box center [756, 394] width 1512 height 787
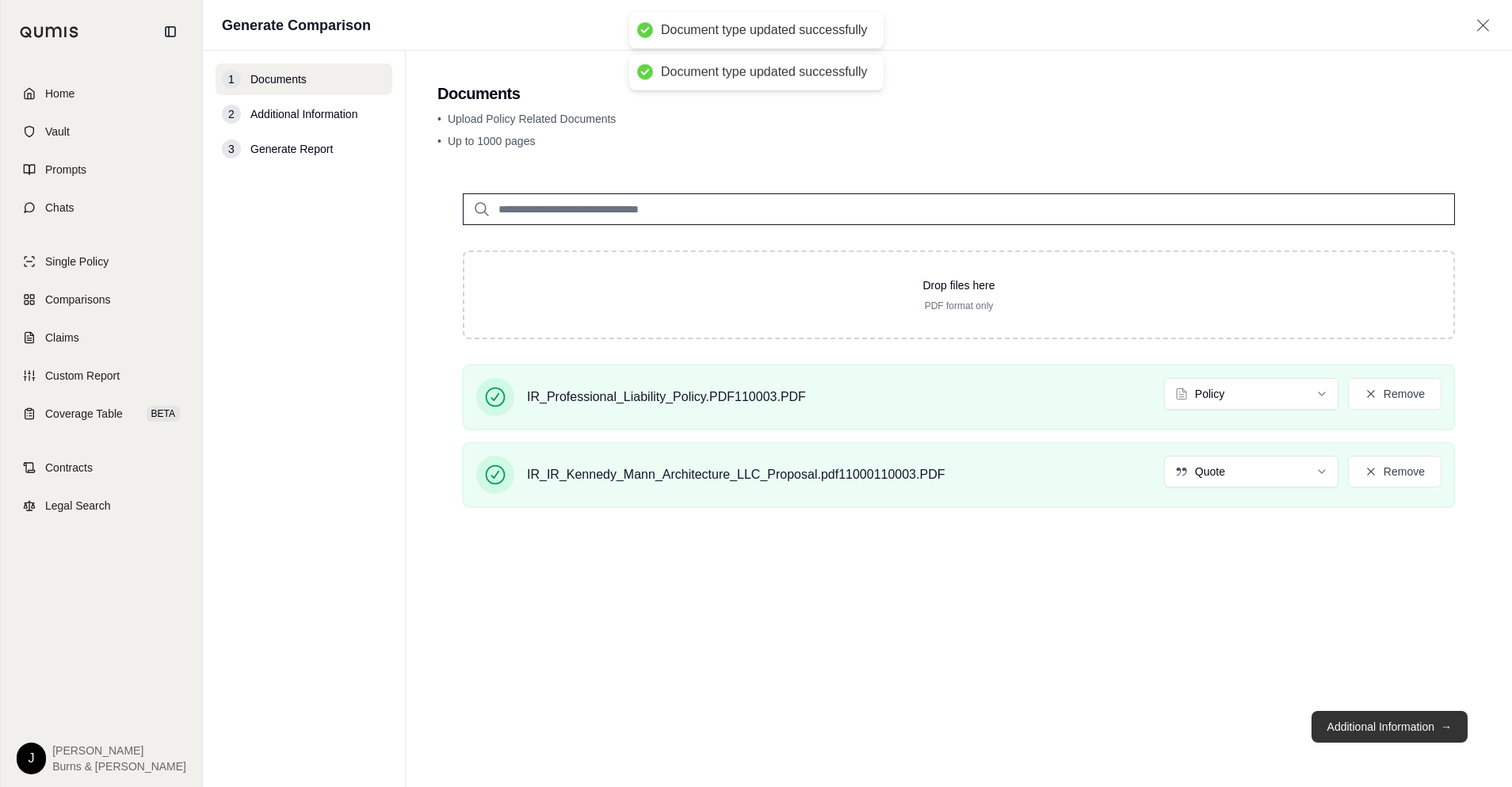
click at [1381, 716] on button "Additional Information →" at bounding box center [1390, 727] width 156 height 32
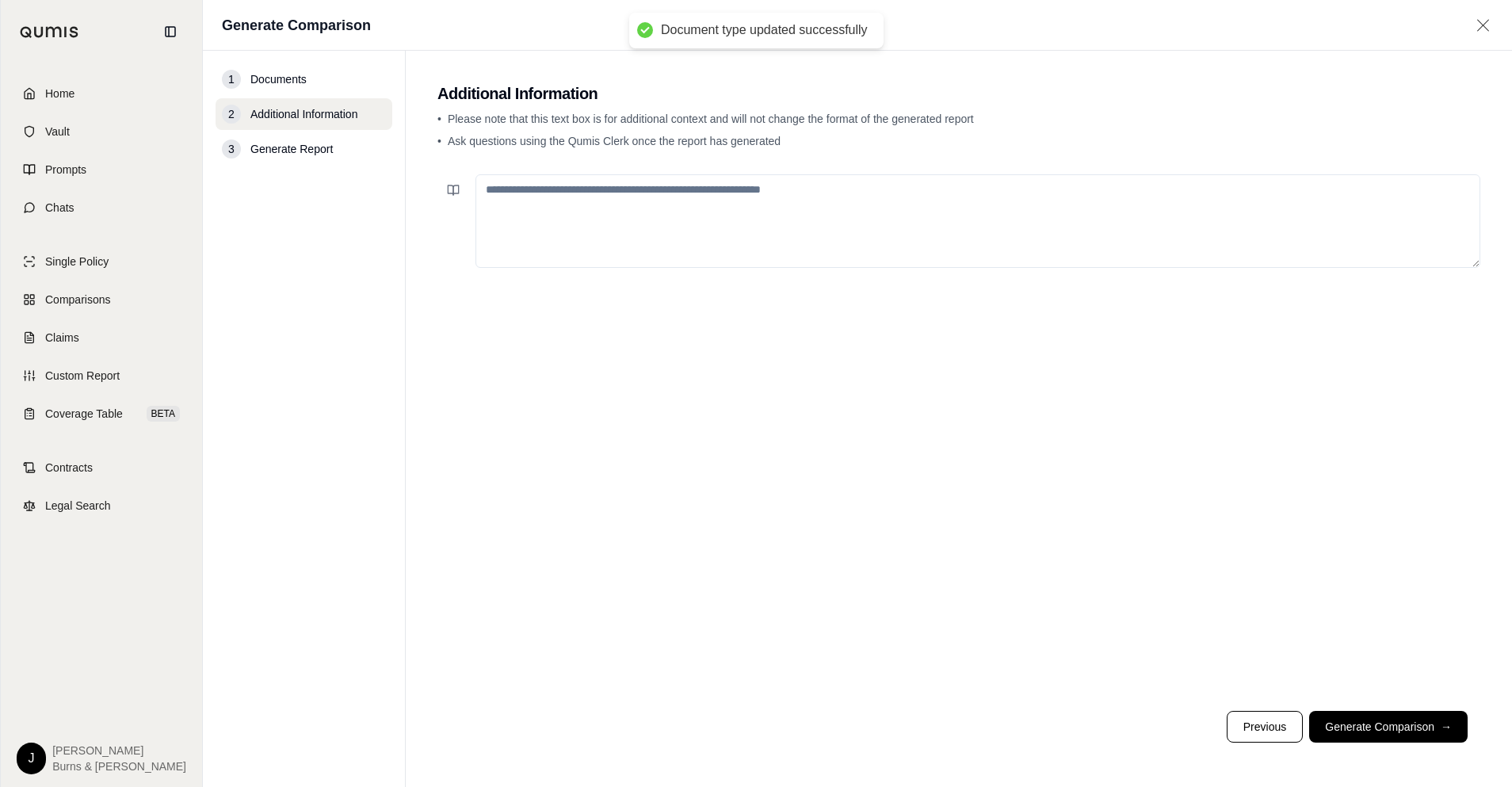
click at [787, 203] on textarea at bounding box center [978, 221] width 1005 height 94
type textarea "**********"
click at [1398, 707] on footer "Previous Generate Comparison →" at bounding box center [959, 728] width 1043 height 57
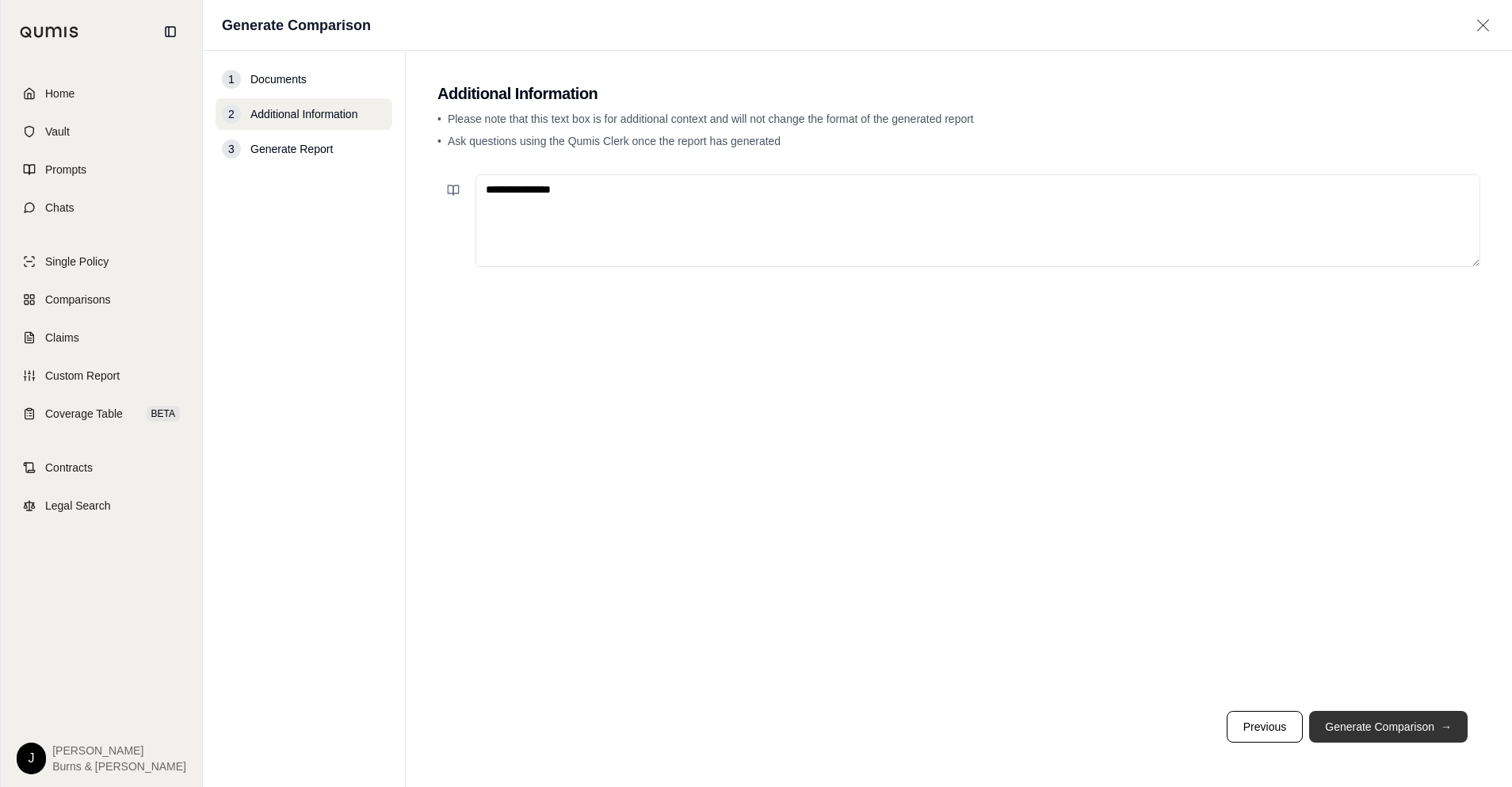
click at [1393, 715] on button "Generate Comparison →" at bounding box center [1389, 727] width 159 height 32
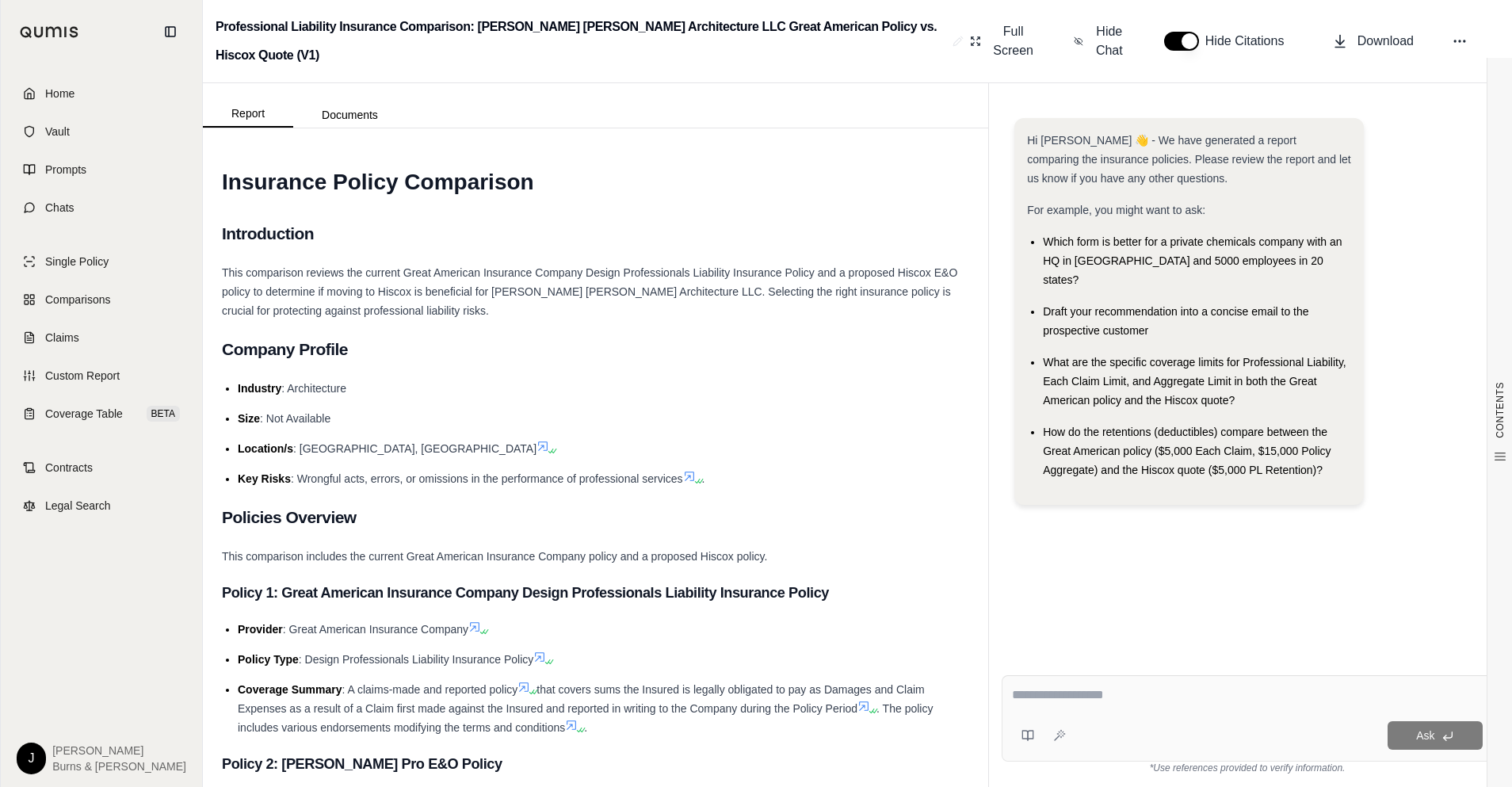
click at [1196, 702] on textarea at bounding box center [1248, 695] width 471 height 19
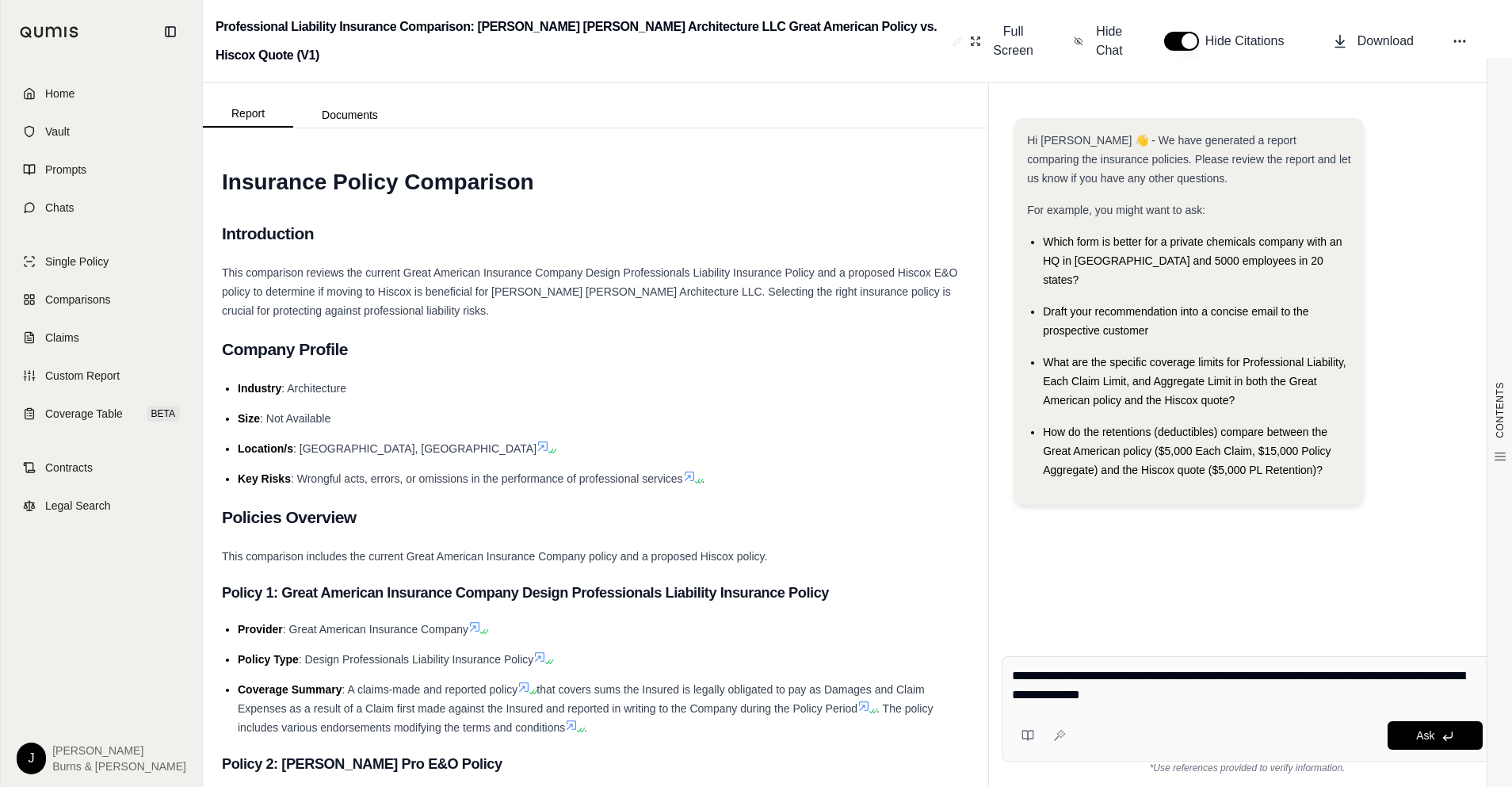
type textarea "**********"
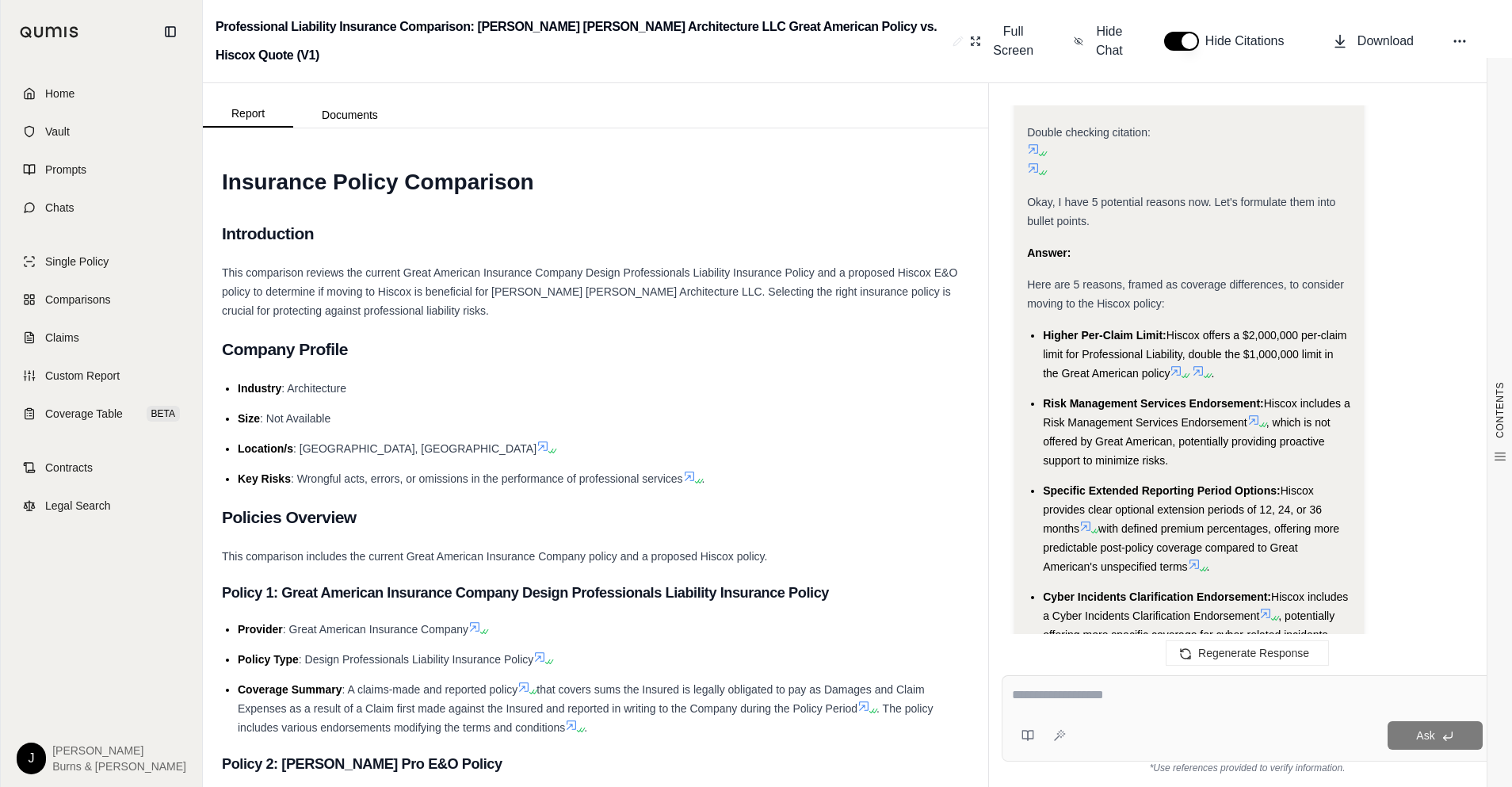
scroll to position [1969, 0]
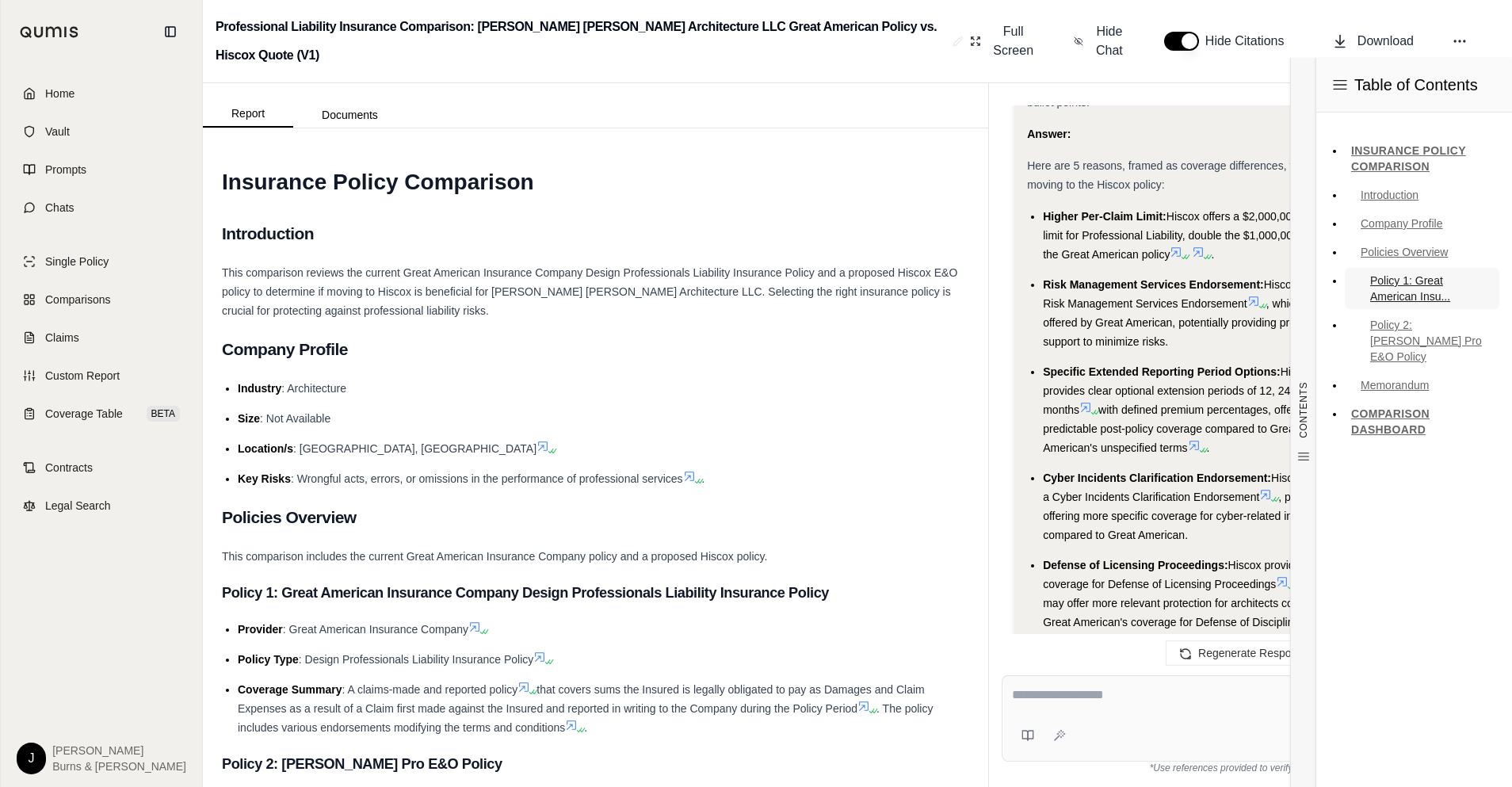
click at [1426, 288] on link "Policy 1: Great American Insu..." at bounding box center [1421, 288] width 154 height 41
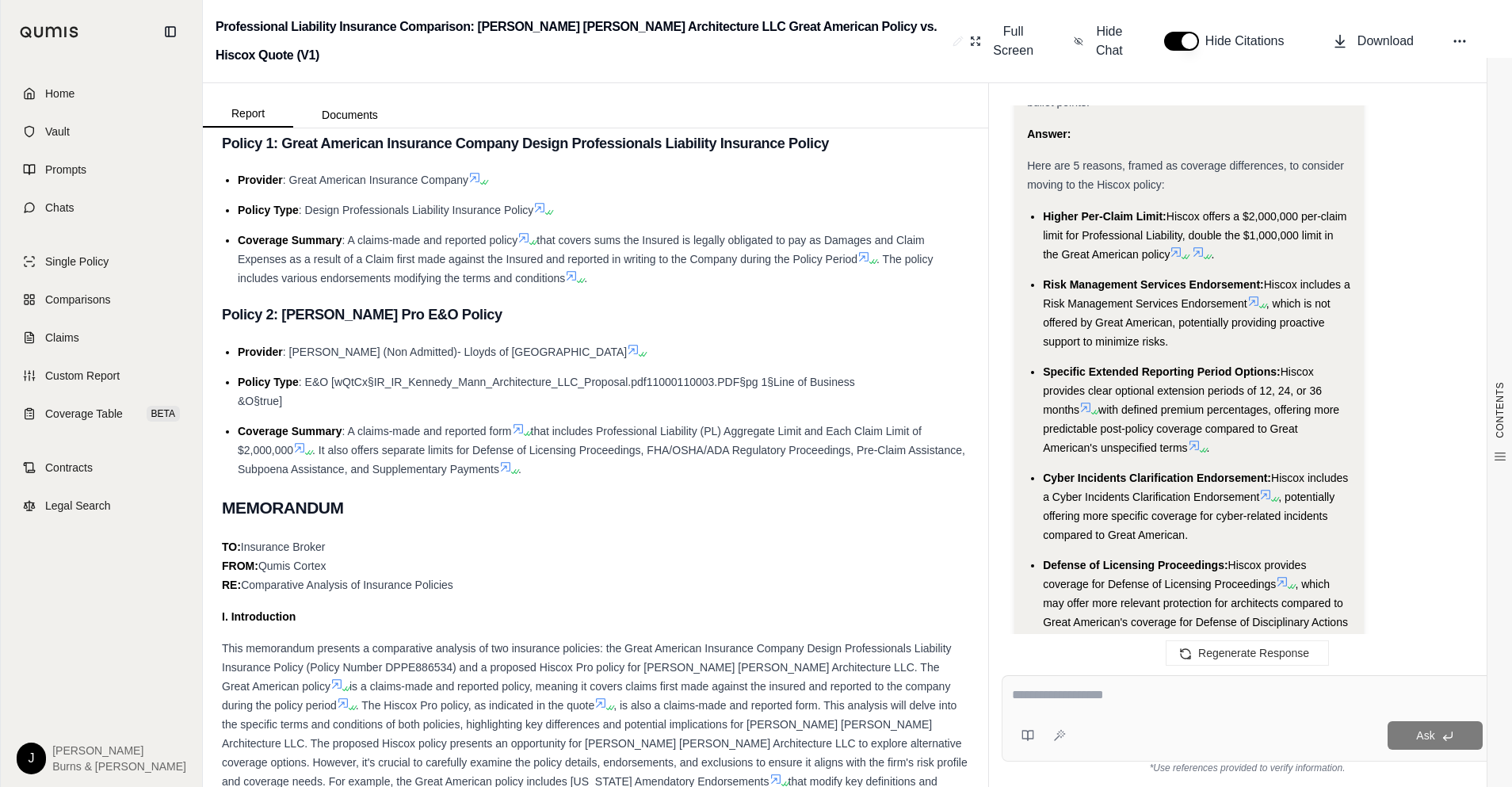
click at [1229, 472] on span "Hiscox includes a Cyber Incidents Clarification Endorsement" at bounding box center [1195, 487] width 305 height 32
click at [1173, 689] on textarea at bounding box center [1248, 695] width 471 height 19
type textarea "****"
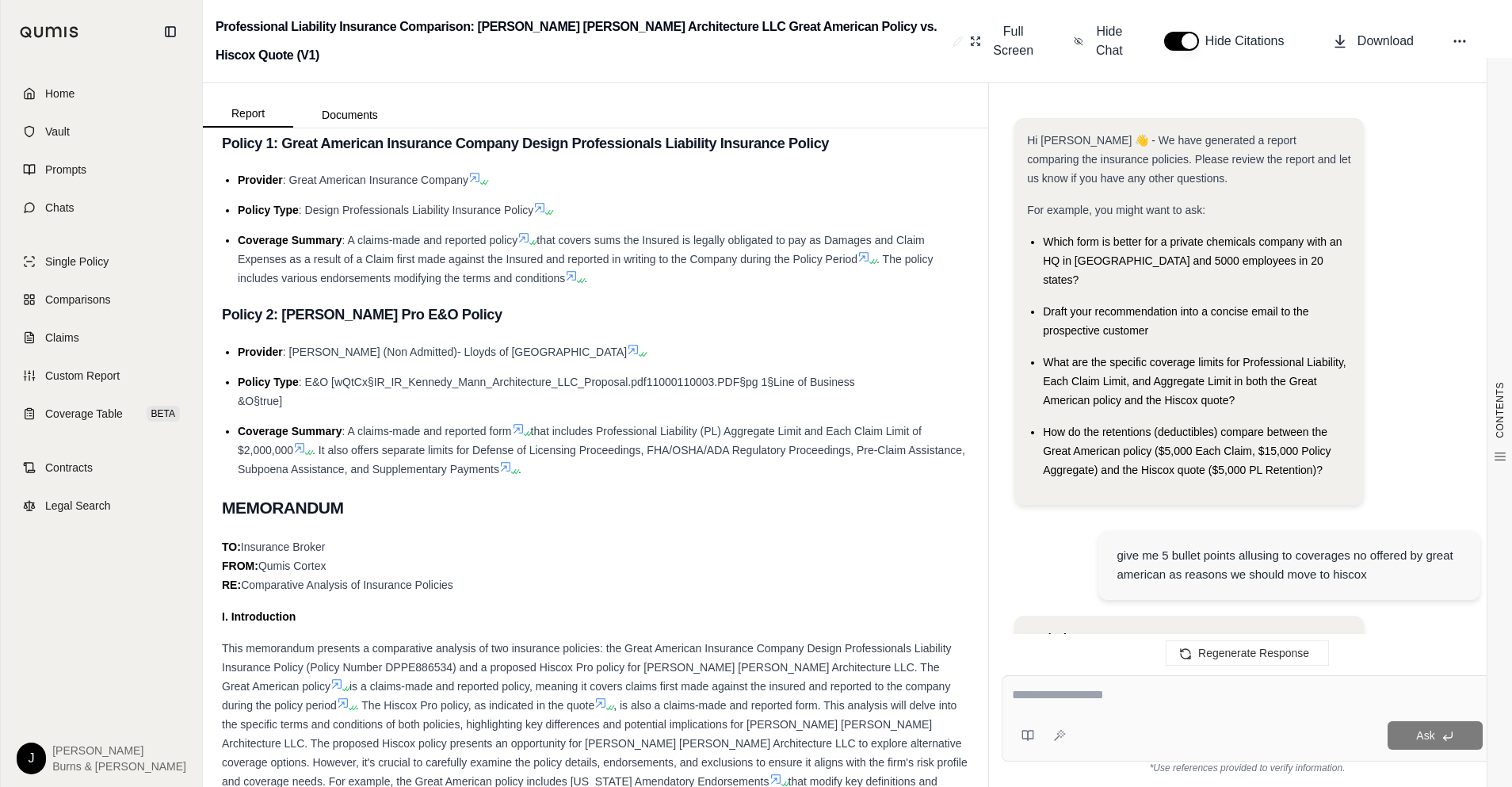
scroll to position [3518, 0]
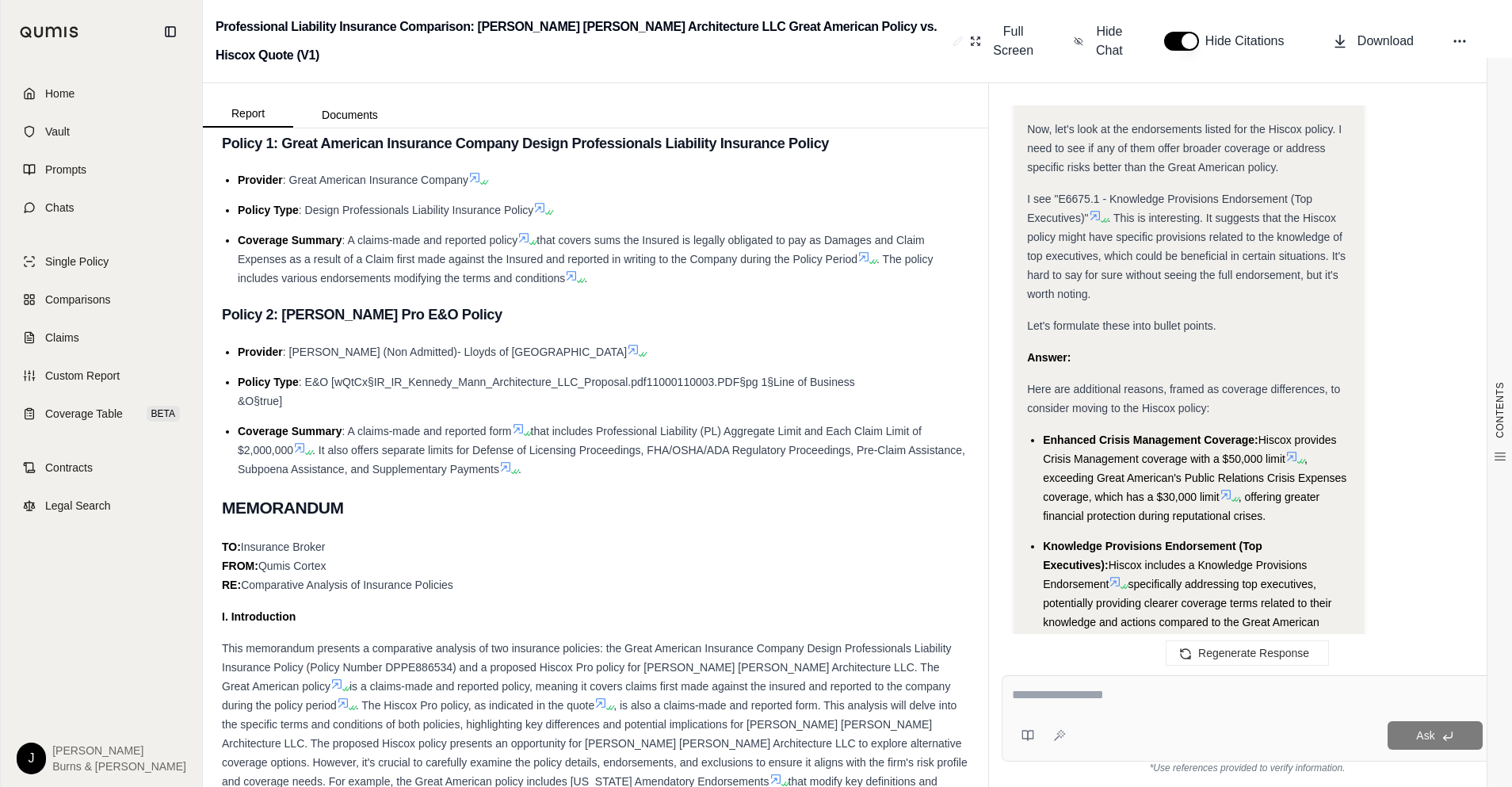
click at [1160, 686] on textarea at bounding box center [1248, 695] width 472 height 19
type textarea "****"
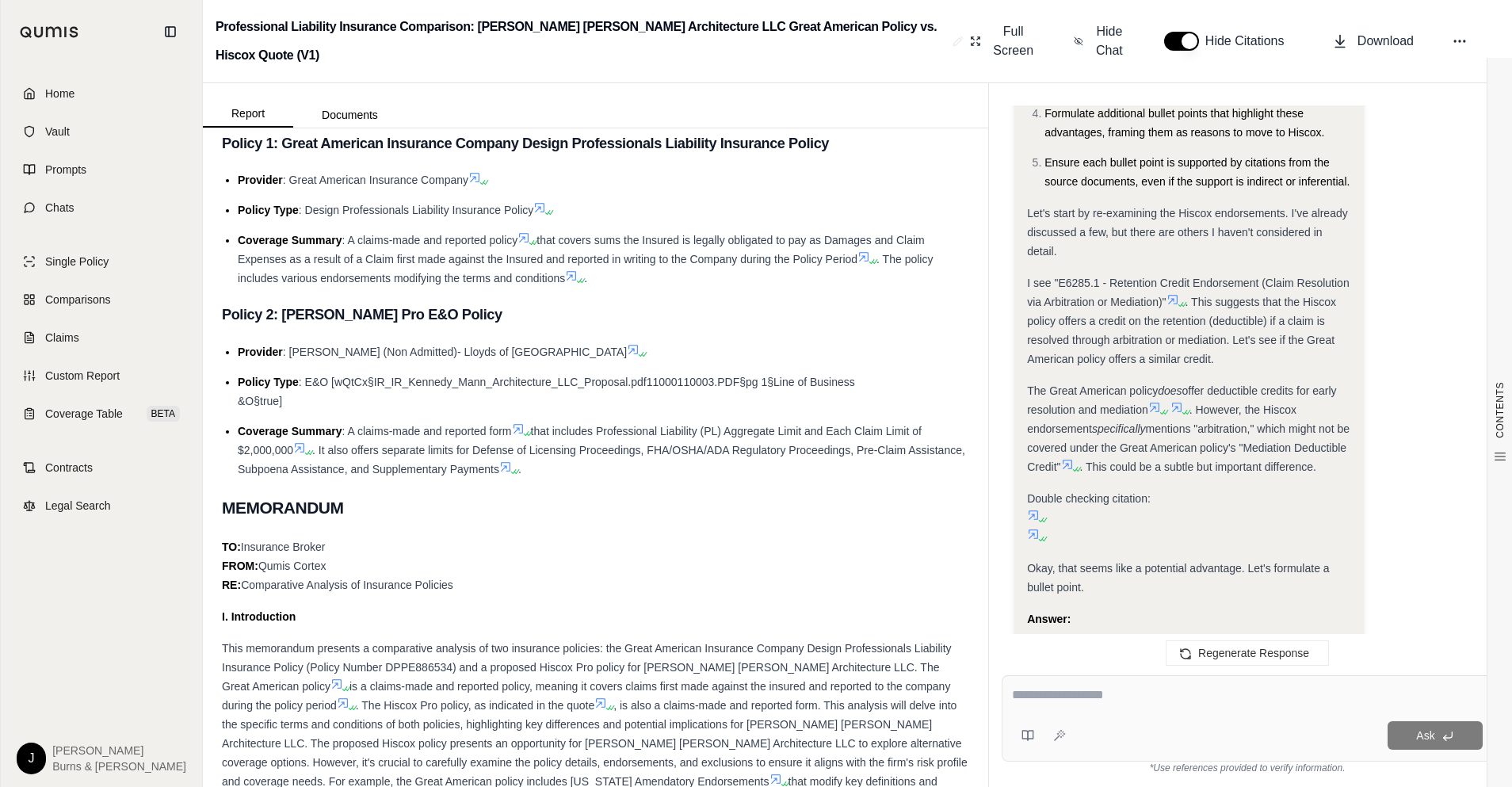
scroll to position [4808, 0]
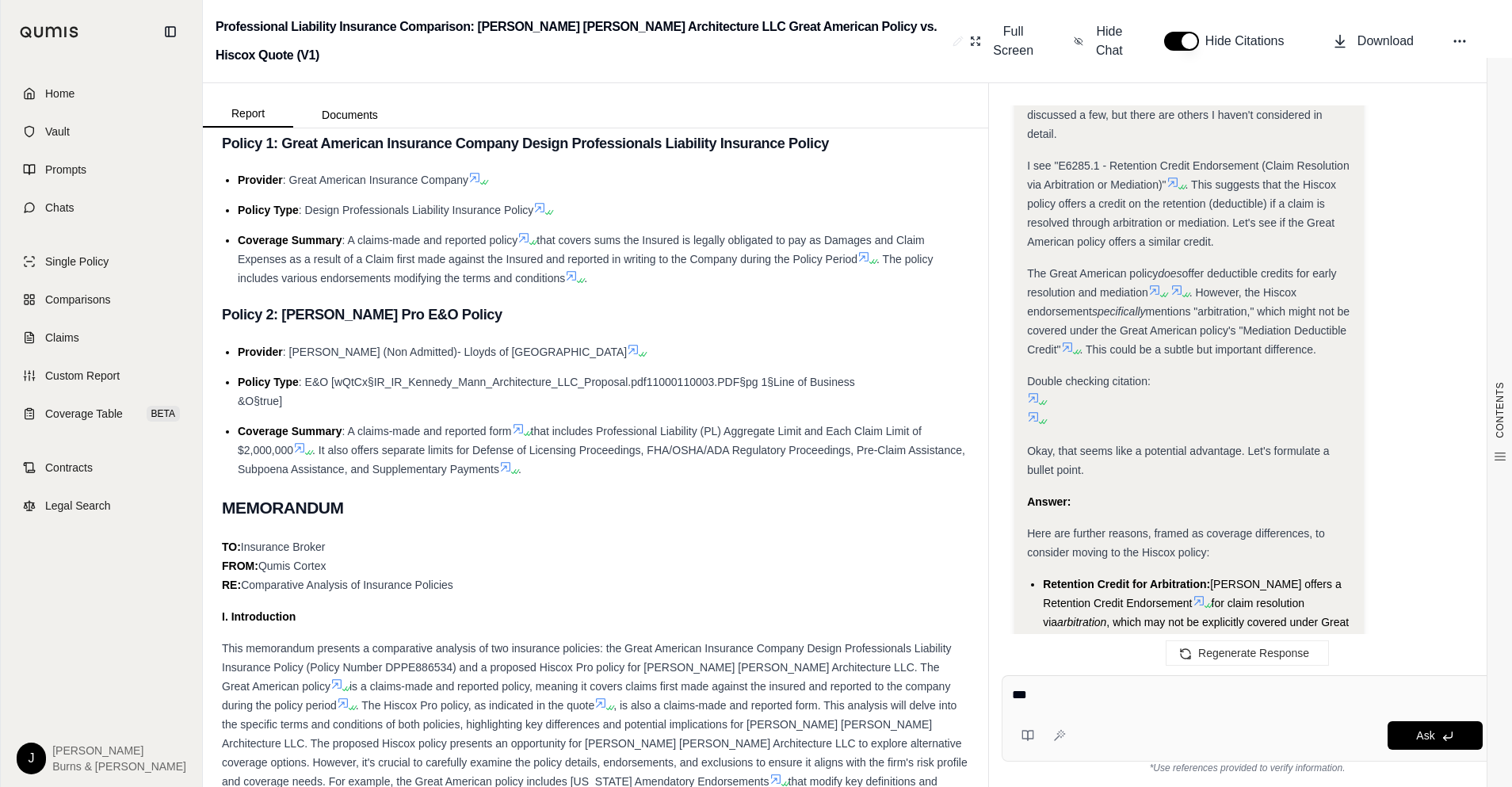
type textarea "****"
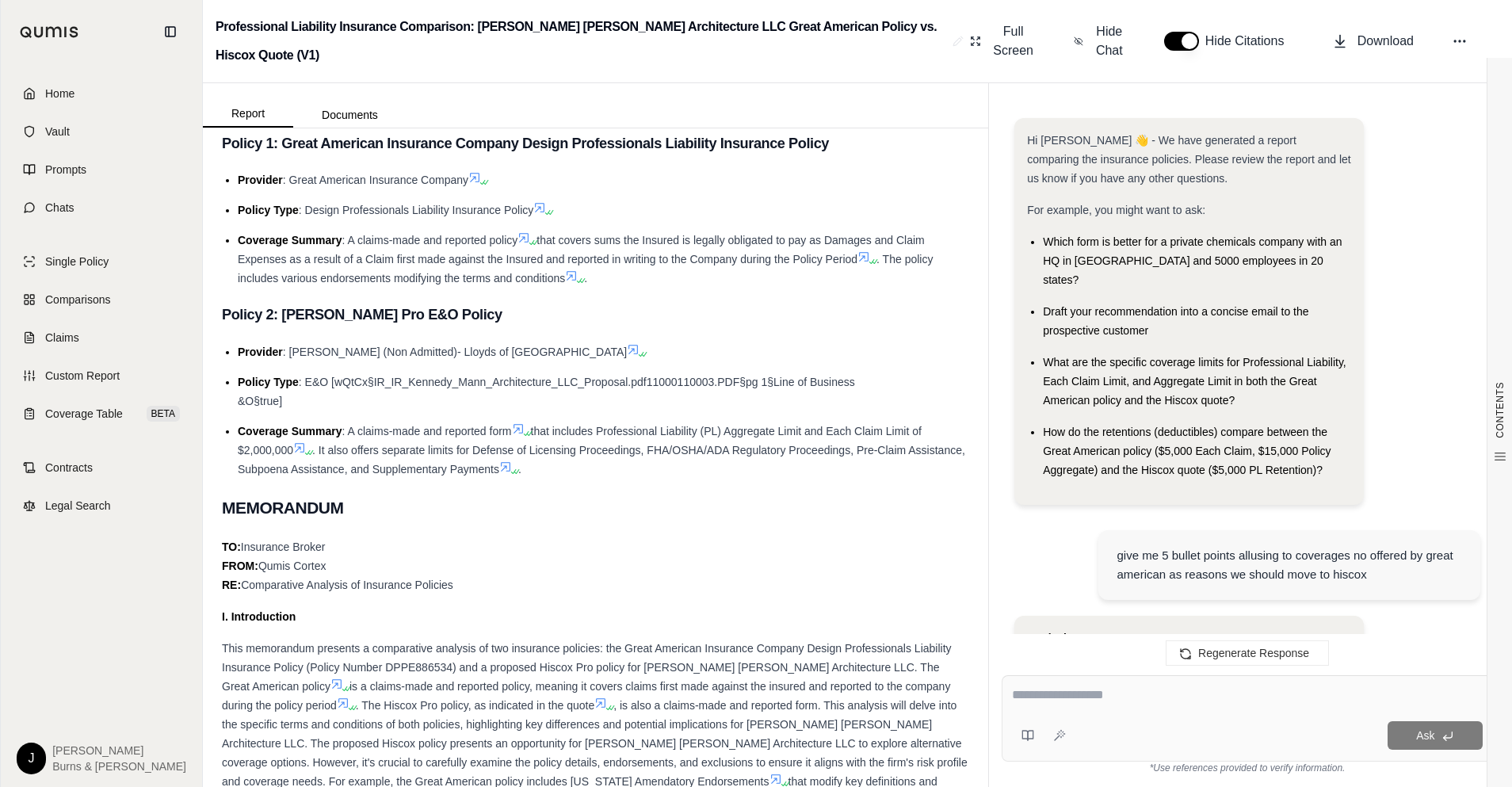
scroll to position [6124, 0]
